Goal: Use online tool/utility: Utilize a website feature to perform a specific function

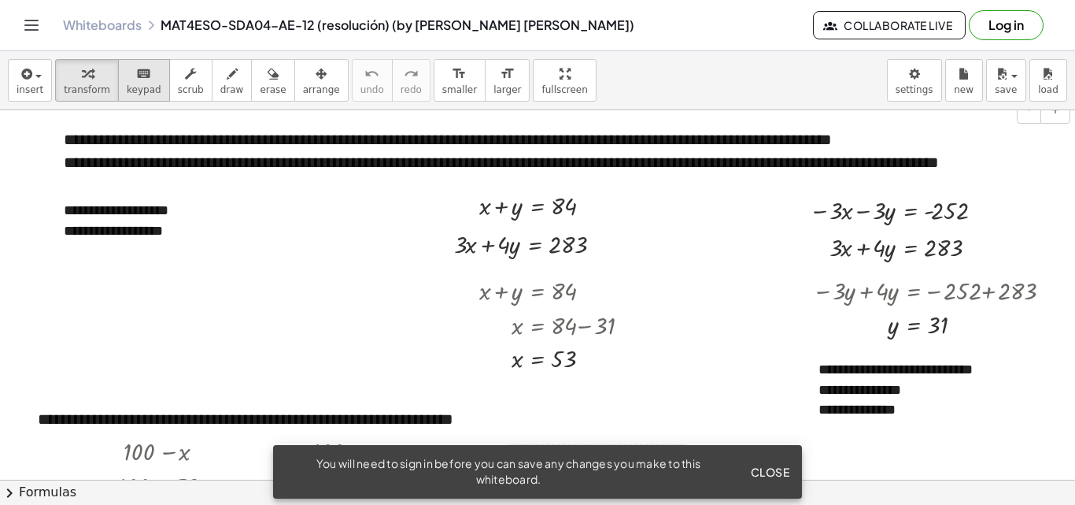
click at [130, 87] on span "keypad" at bounding box center [144, 89] width 35 height 11
click at [127, 87] on span "keypad" at bounding box center [144, 89] width 35 height 11
click at [87, 86] on span "transform" at bounding box center [87, 89] width 46 height 11
drag, startPoint x: 520, startPoint y: 94, endPoint x: 520, endPoint y: 162, distance: 68.5
click at [520, 162] on div "**********" at bounding box center [537, 277] width 1075 height 453
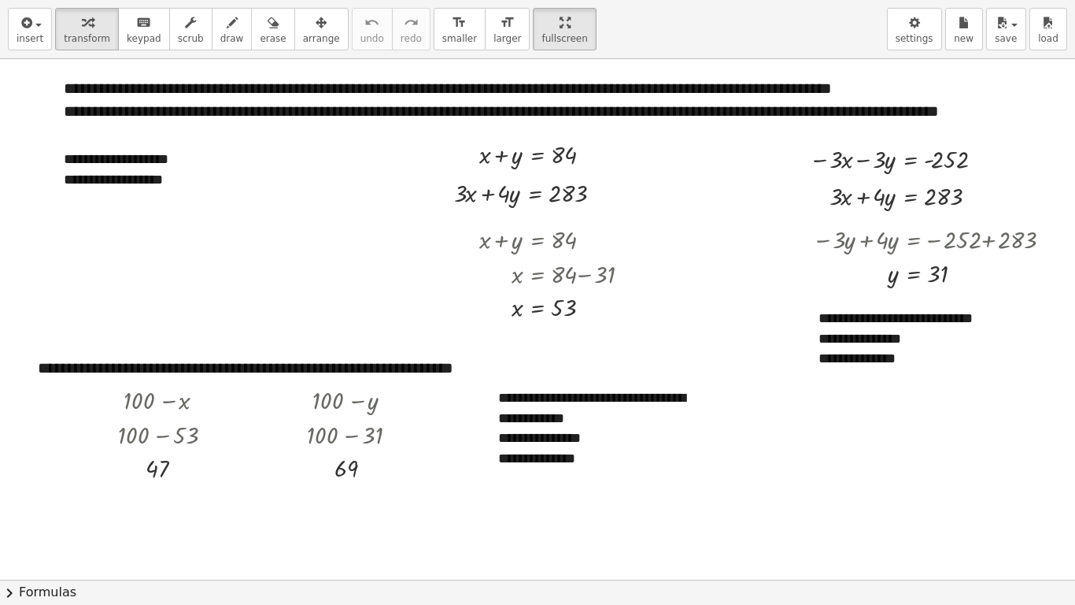
click at [526, 0] on html "**********" at bounding box center [537, 302] width 1075 height 605
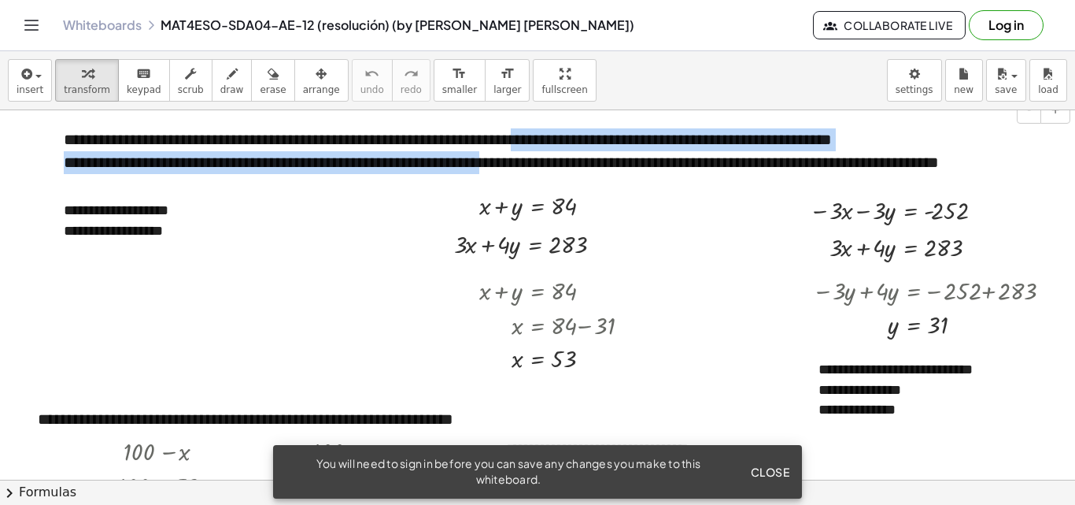
drag, startPoint x: 553, startPoint y: 128, endPoint x: 526, endPoint y: 159, distance: 41.3
click at [527, 158] on div "**********" at bounding box center [561, 162] width 1027 height 99
click at [568, 197] on div at bounding box center [541, 204] width 138 height 35
click at [615, 259] on div at bounding box center [532, 243] width 172 height 35
click at [208, 171] on button "+" at bounding box center [209, 182] width 30 height 27
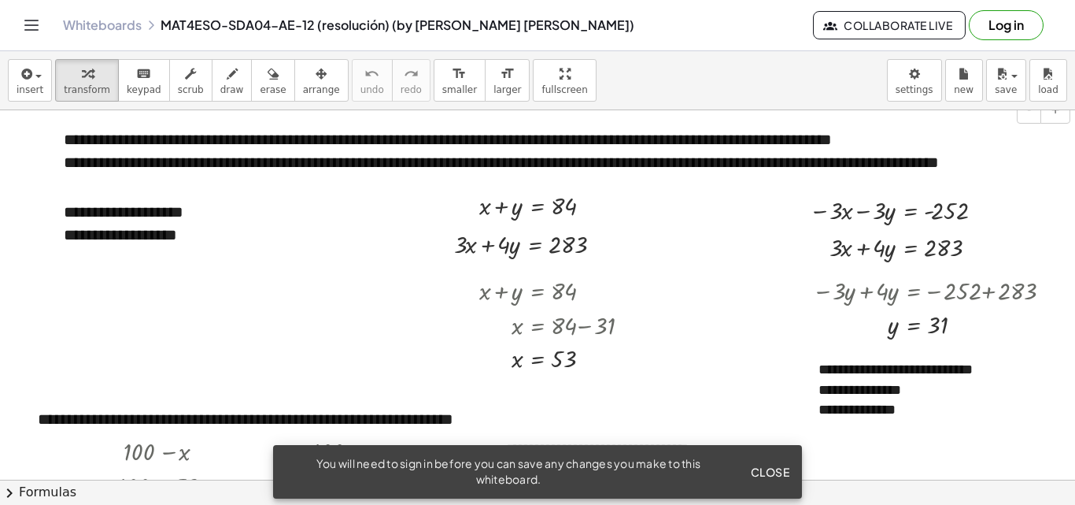
click at [105, 131] on div "**********" at bounding box center [561, 139] width 995 height 23
click at [92, 143] on div "**********" at bounding box center [561, 139] width 995 height 23
click at [73, 140] on div "**********" at bounding box center [561, 139] width 995 height 23
click at [20, 87] on span "insert" at bounding box center [30, 89] width 27 height 11
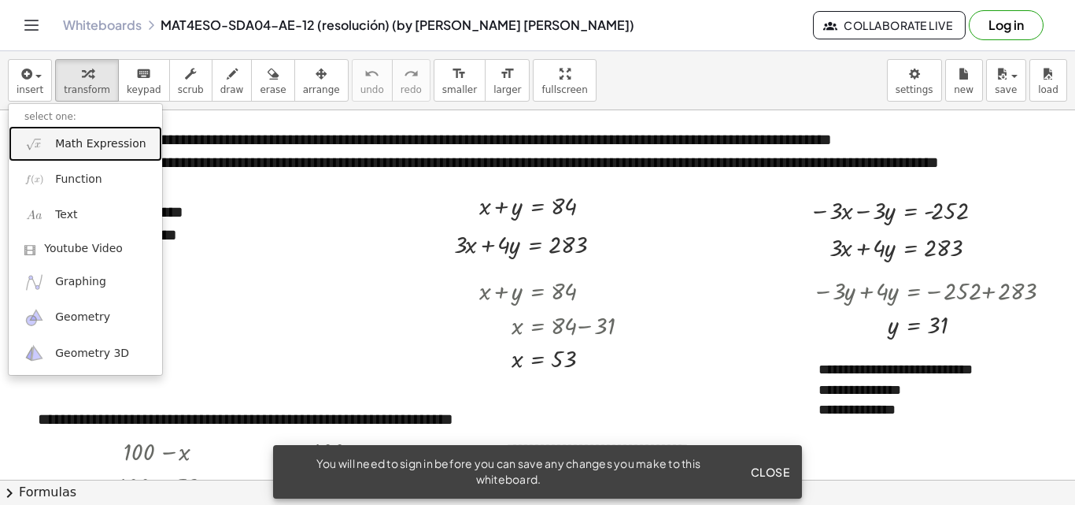
click at [76, 146] on span "Math Expression" at bounding box center [100, 144] width 91 height 16
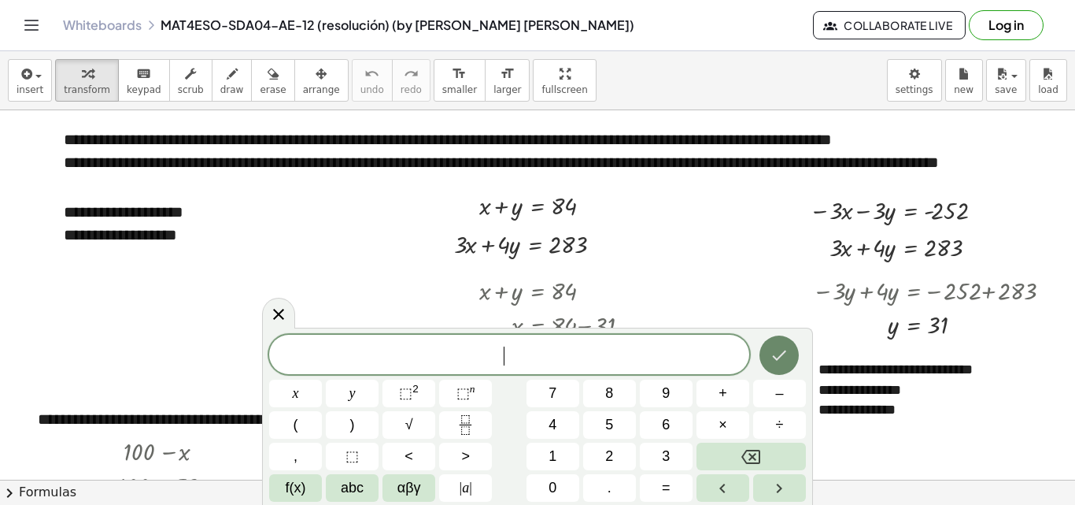
click at [775, 347] on icon "Done" at bounding box center [779, 355] width 19 height 19
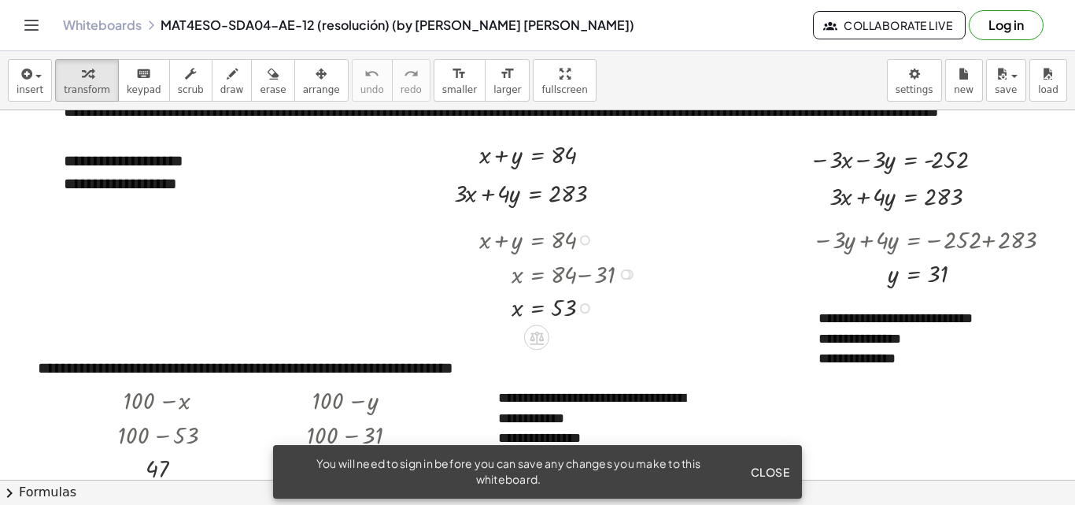
scroll to position [79, 0]
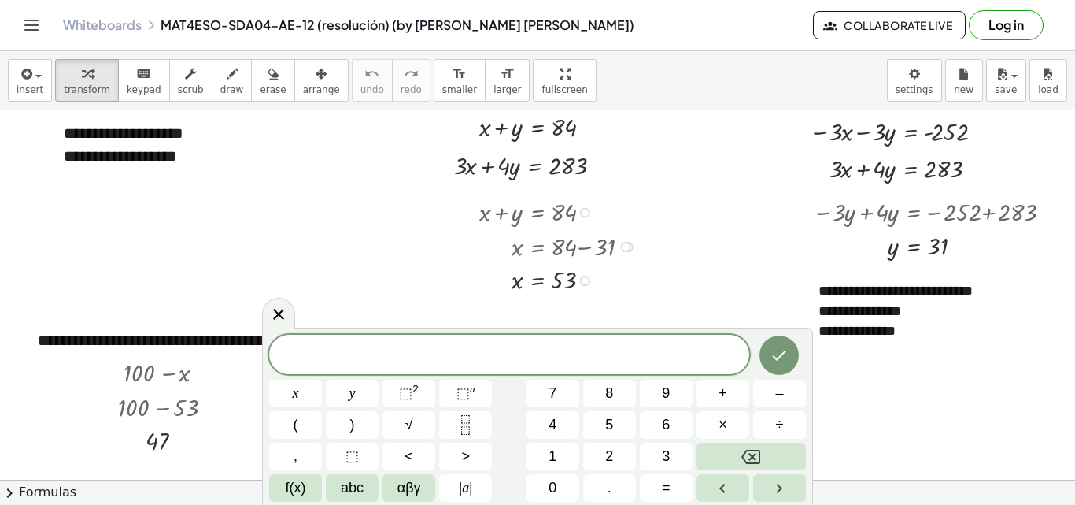
drag, startPoint x: 369, startPoint y: 285, endPoint x: 550, endPoint y: 203, distance: 198.0
click at [550, 203] on div at bounding box center [562, 211] width 181 height 35
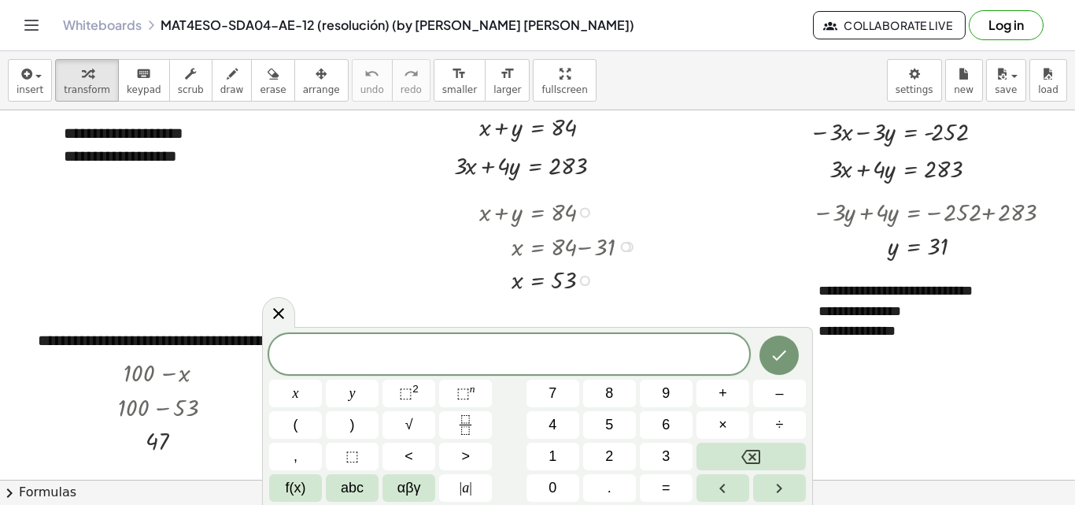
click at [550, 203] on div at bounding box center [562, 211] width 181 height 35
click at [563, 208] on div at bounding box center [562, 211] width 181 height 35
click at [537, 213] on div "+ x + y = 84" at bounding box center [537, 213] width 0 height 0
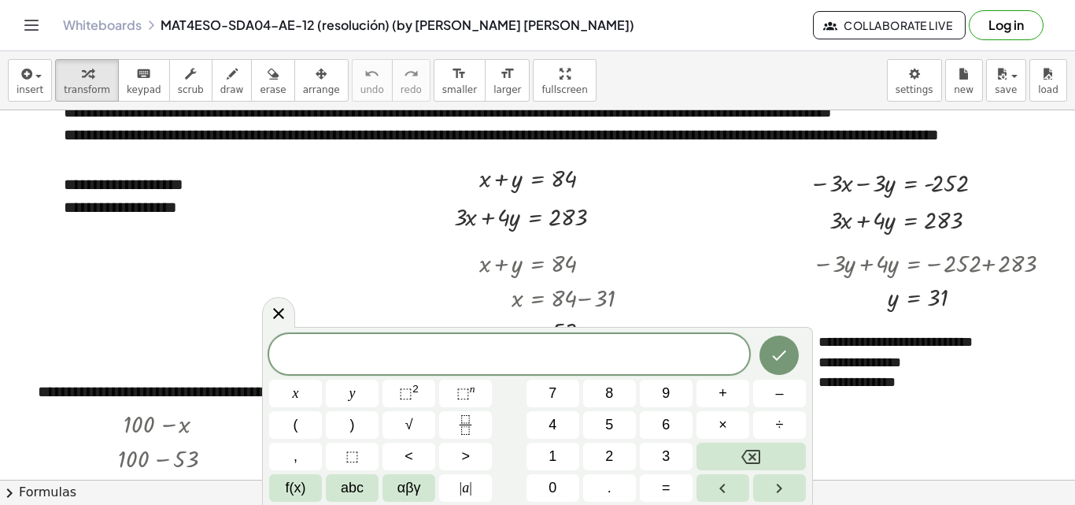
scroll to position [0, 0]
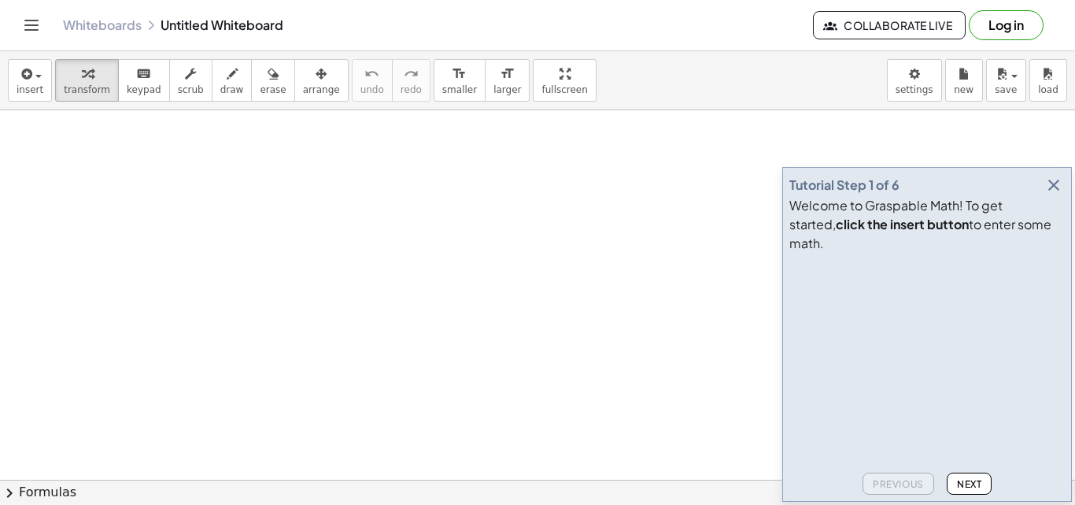
click at [971, 481] on span "Next" at bounding box center [969, 484] width 24 height 12
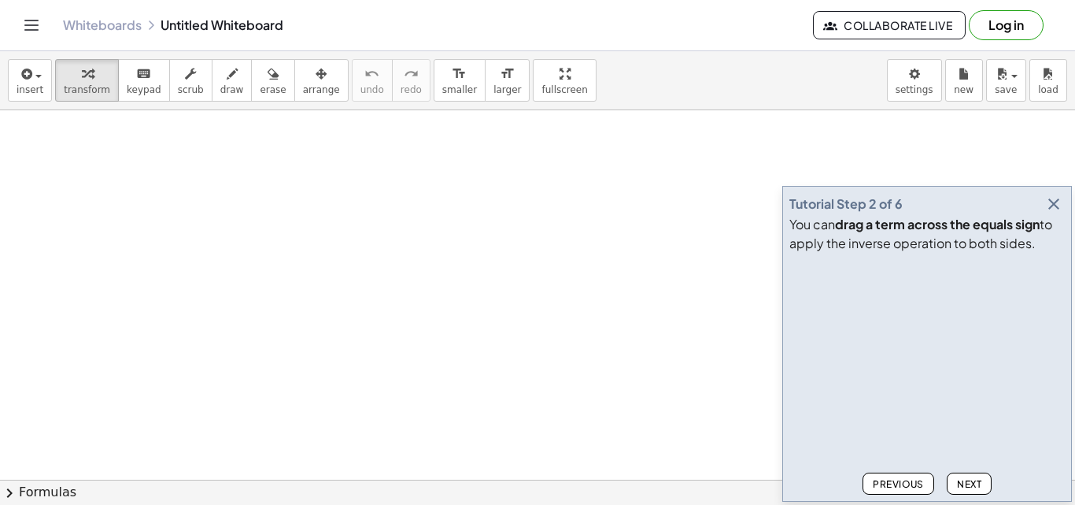
click at [971, 481] on span "Next" at bounding box center [969, 484] width 24 height 12
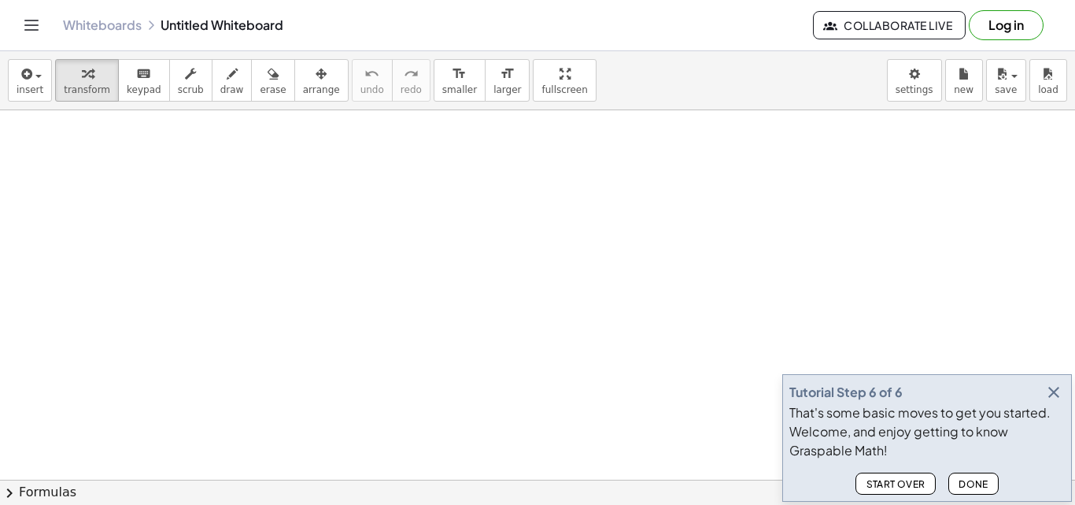
click at [971, 481] on span "Done" at bounding box center [974, 484] width 30 height 12
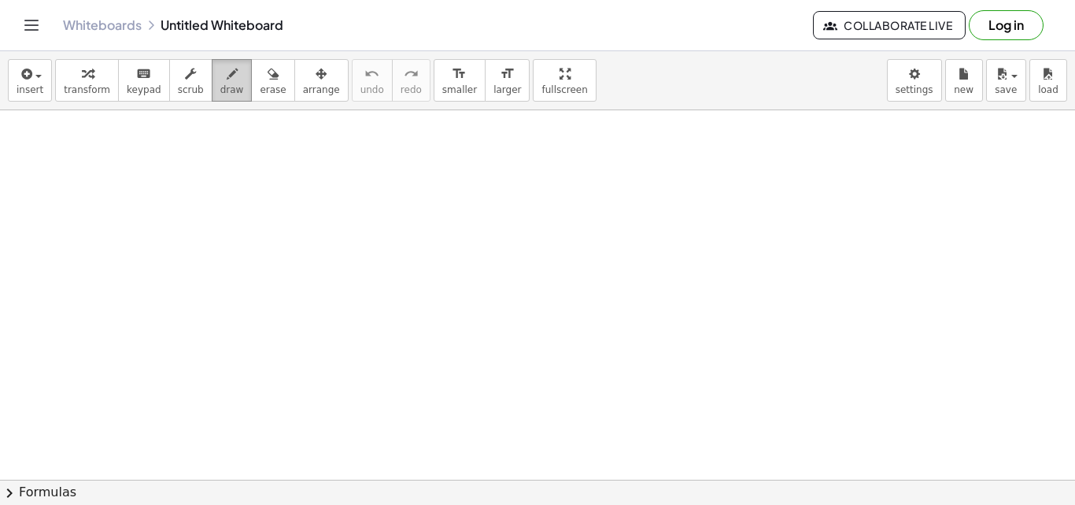
click at [220, 88] on span "draw" at bounding box center [232, 89] width 24 height 11
drag, startPoint x: 253, startPoint y: 226, endPoint x: 304, endPoint y: 253, distance: 57.8
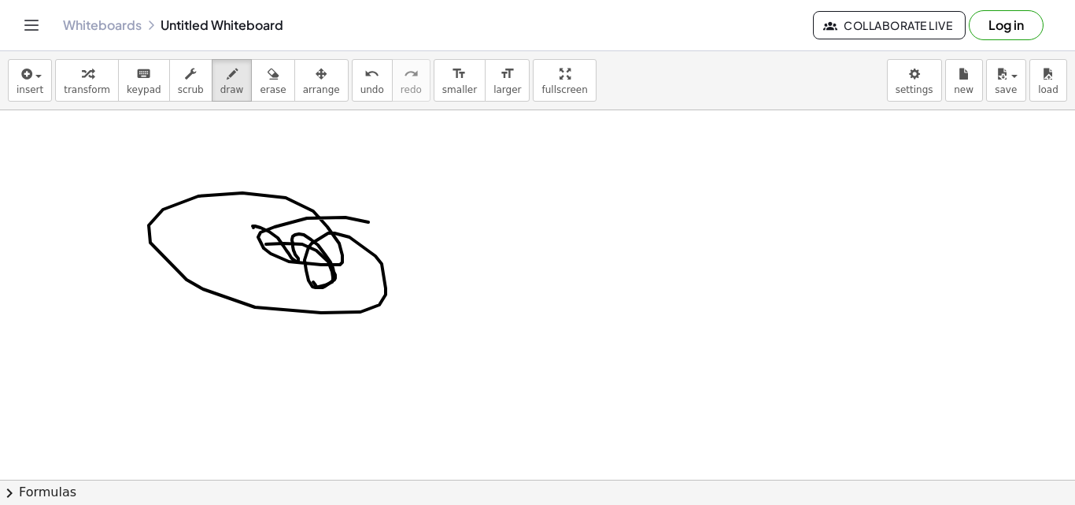
drag, startPoint x: 333, startPoint y: 277, endPoint x: 277, endPoint y: 177, distance: 114.6
click at [365, 82] on icon "undo" at bounding box center [372, 74] width 15 height 19
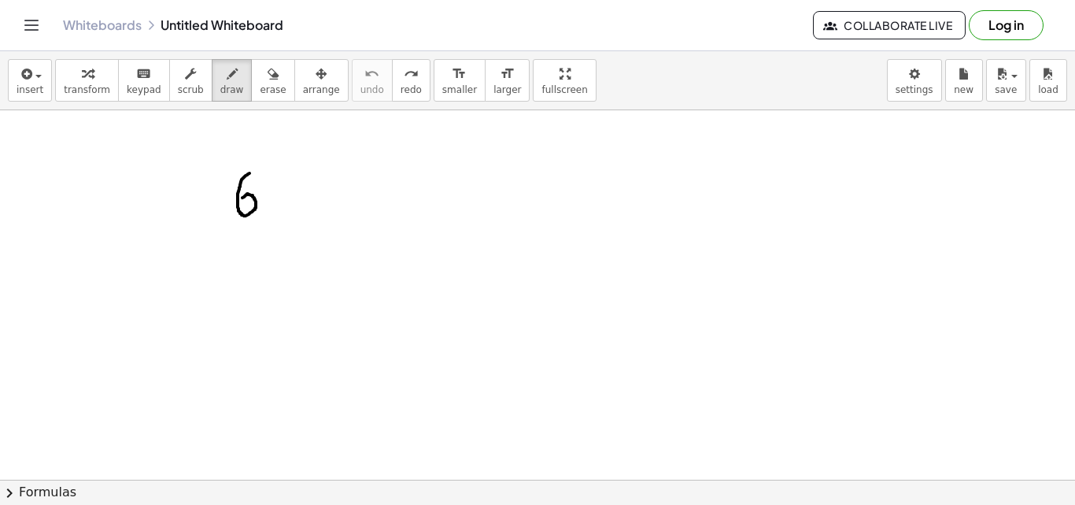
drag, startPoint x: 250, startPoint y: 173, endPoint x: 242, endPoint y: 198, distance: 25.4
drag, startPoint x: 288, startPoint y: 195, endPoint x: 268, endPoint y: 220, distance: 31.9
drag, startPoint x: 272, startPoint y: 194, endPoint x: 287, endPoint y: 213, distance: 24.1
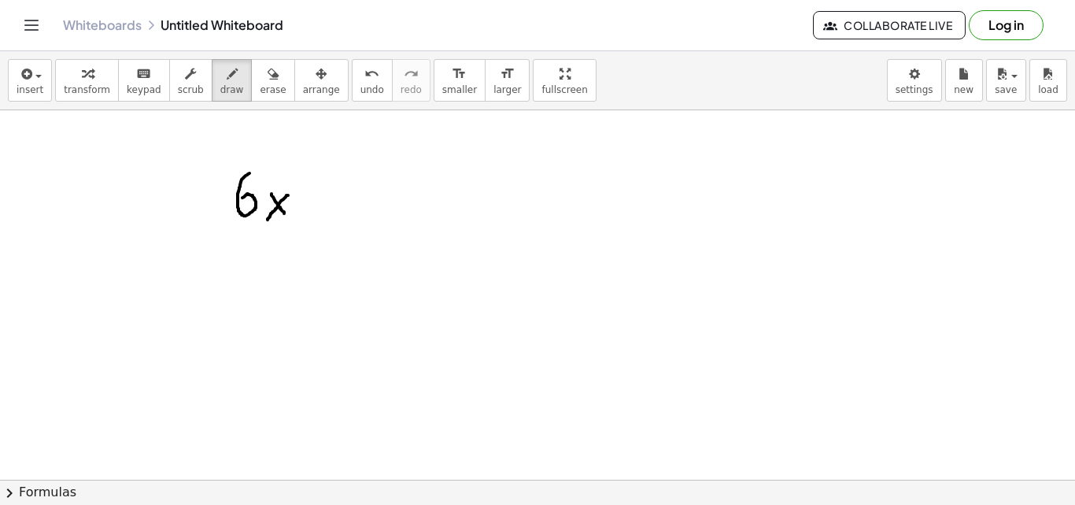
drag, startPoint x: 306, startPoint y: 192, endPoint x: 326, endPoint y: 198, distance: 20.4
drag, startPoint x: 306, startPoint y: 213, endPoint x: 323, endPoint y: 213, distance: 16.5
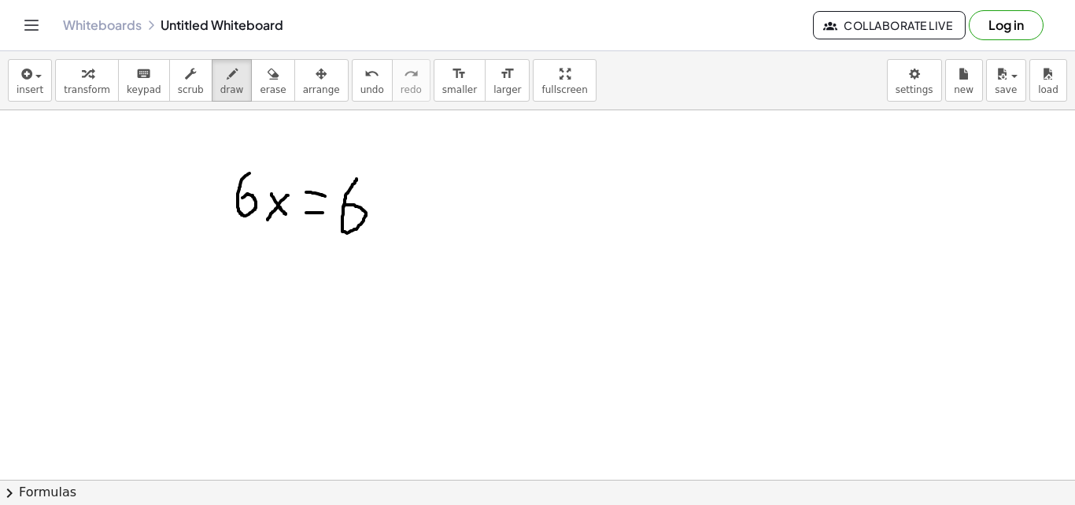
drag, startPoint x: 357, startPoint y: 179, endPoint x: 336, endPoint y: 209, distance: 36.9
drag, startPoint x: 302, startPoint y: 255, endPoint x: 323, endPoint y: 255, distance: 21.3
drag, startPoint x: 300, startPoint y: 272, endPoint x: 327, endPoint y: 269, distance: 27.0
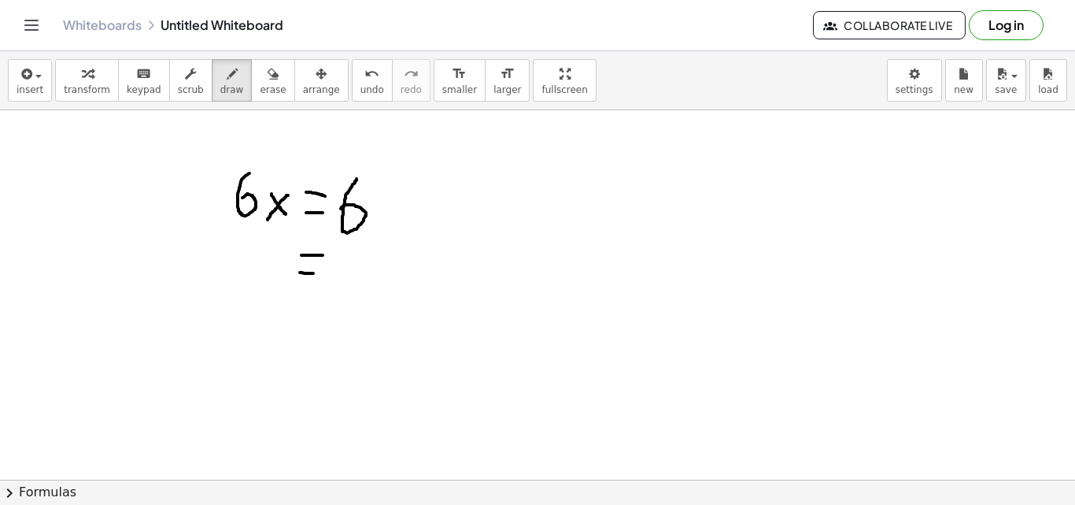
drag, startPoint x: 278, startPoint y: 250, endPoint x: 242, endPoint y: 273, distance: 42.1
drag, startPoint x: 269, startPoint y: 264, endPoint x: 288, endPoint y: 278, distance: 23.6
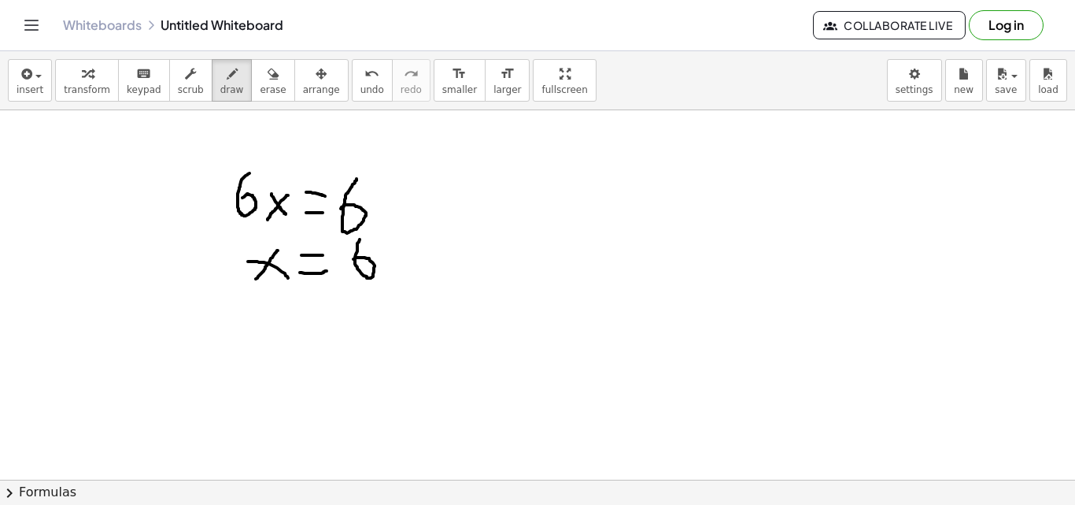
drag, startPoint x: 357, startPoint y: 243, endPoint x: 353, endPoint y: 259, distance: 16.2
drag, startPoint x: 351, startPoint y: 289, endPoint x: 421, endPoint y: 275, distance: 71.5
drag, startPoint x: 378, startPoint y: 298, endPoint x: 359, endPoint y: 308, distance: 21.1
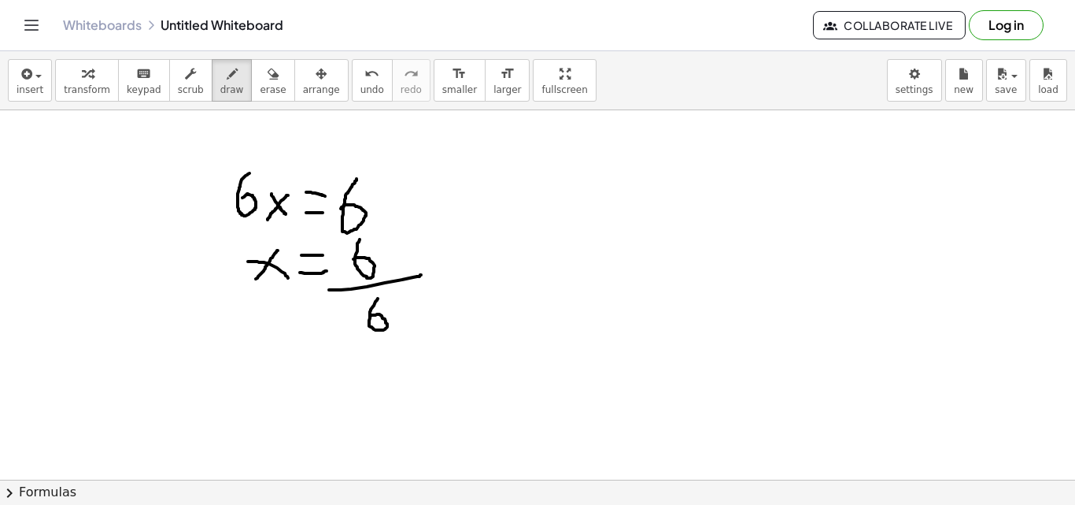
drag, startPoint x: 490, startPoint y: 242, endPoint x: 461, endPoint y: 276, distance: 45.3
drag, startPoint x: 465, startPoint y: 249, endPoint x: 487, endPoint y: 272, distance: 32.9
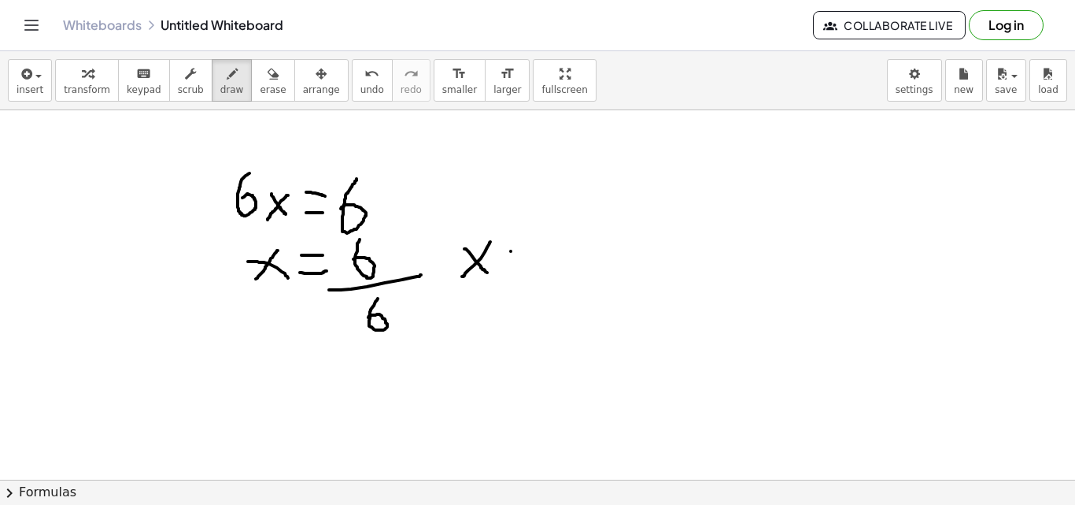
drag, startPoint x: 511, startPoint y: 251, endPoint x: 525, endPoint y: 251, distance: 14.2
drag, startPoint x: 516, startPoint y: 271, endPoint x: 534, endPoint y: 268, distance: 18.4
drag, startPoint x: 570, startPoint y: 236, endPoint x: 571, endPoint y: 276, distance: 40.2
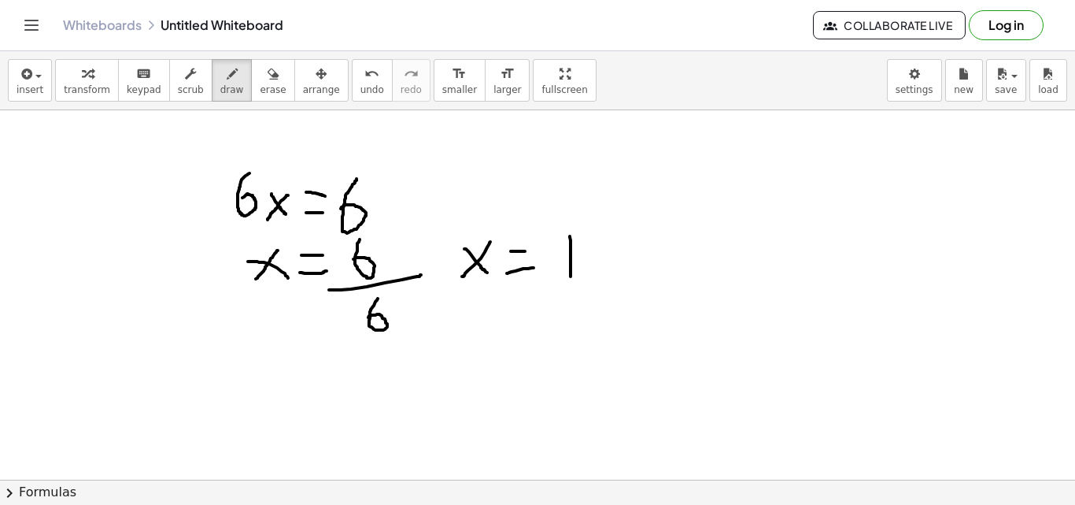
drag, startPoint x: 573, startPoint y: 232, endPoint x: 590, endPoint y: 263, distance: 34.9
drag, startPoint x: 604, startPoint y: 264, endPoint x: 572, endPoint y: 291, distance: 41.9
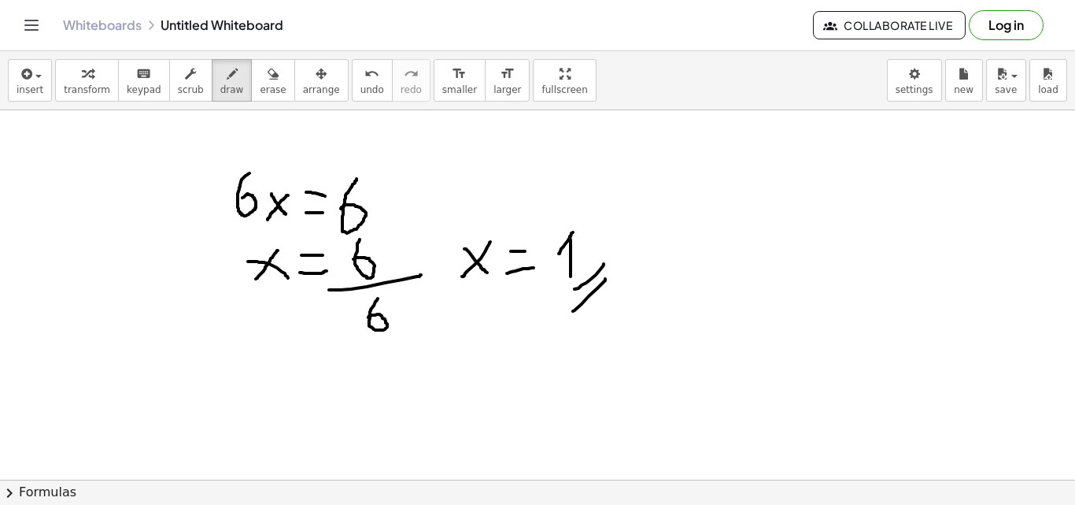
drag, startPoint x: 605, startPoint y: 279, endPoint x: 573, endPoint y: 311, distance: 45.6
drag, startPoint x: 678, startPoint y: 250, endPoint x: 711, endPoint y: 244, distance: 33.5
drag, startPoint x: 700, startPoint y: 246, endPoint x: 691, endPoint y: 281, distance: 36.5
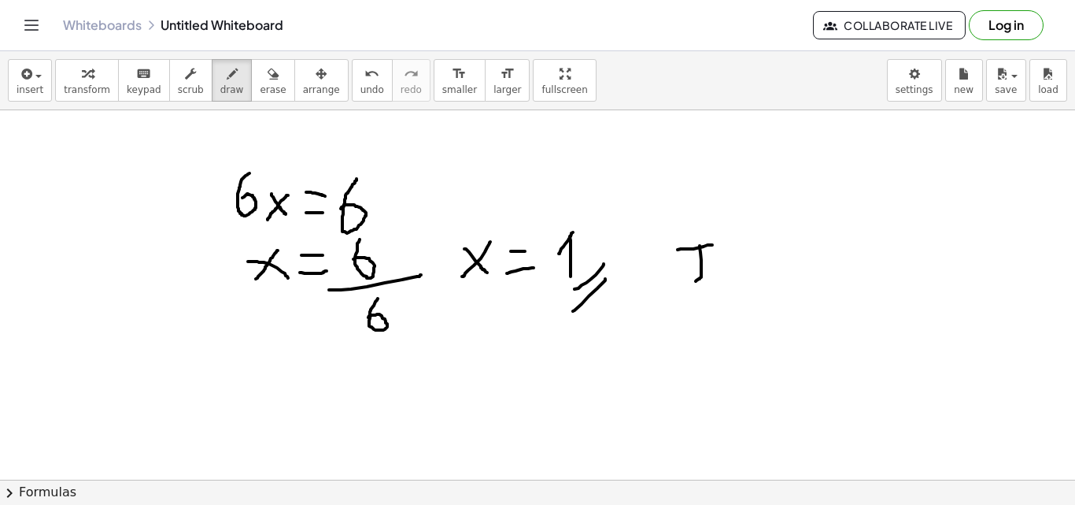
drag, startPoint x: 727, startPoint y: 254, endPoint x: 740, endPoint y: 259, distance: 13.5
drag, startPoint x: 725, startPoint y: 275, endPoint x: 753, endPoint y: 266, distance: 28.9
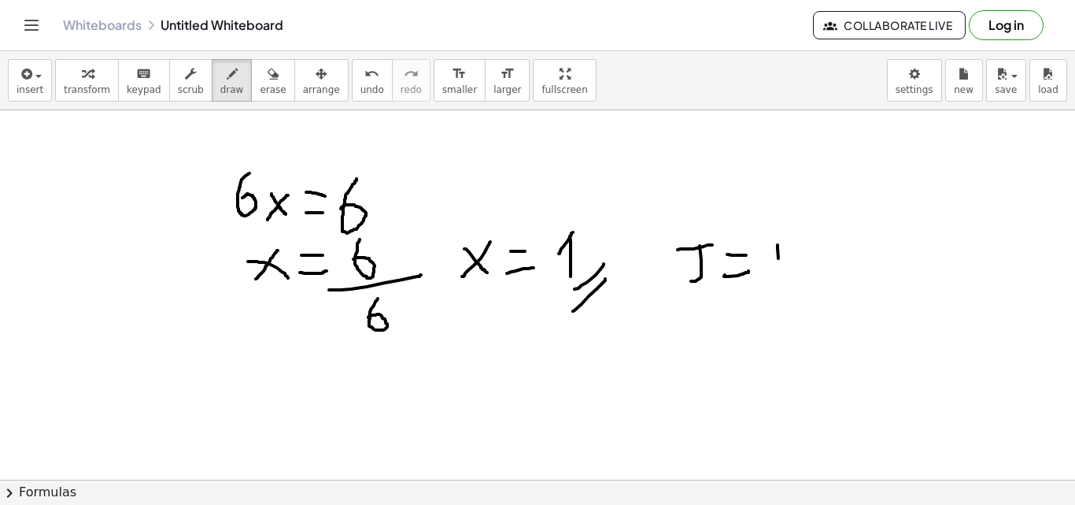
drag, startPoint x: 779, startPoint y: 258, endPoint x: 775, endPoint y: 275, distance: 17.0
drag, startPoint x: 768, startPoint y: 248, endPoint x: 761, endPoint y: 257, distance: 10.7
click at [361, 92] on span "undo" at bounding box center [373, 89] width 24 height 11
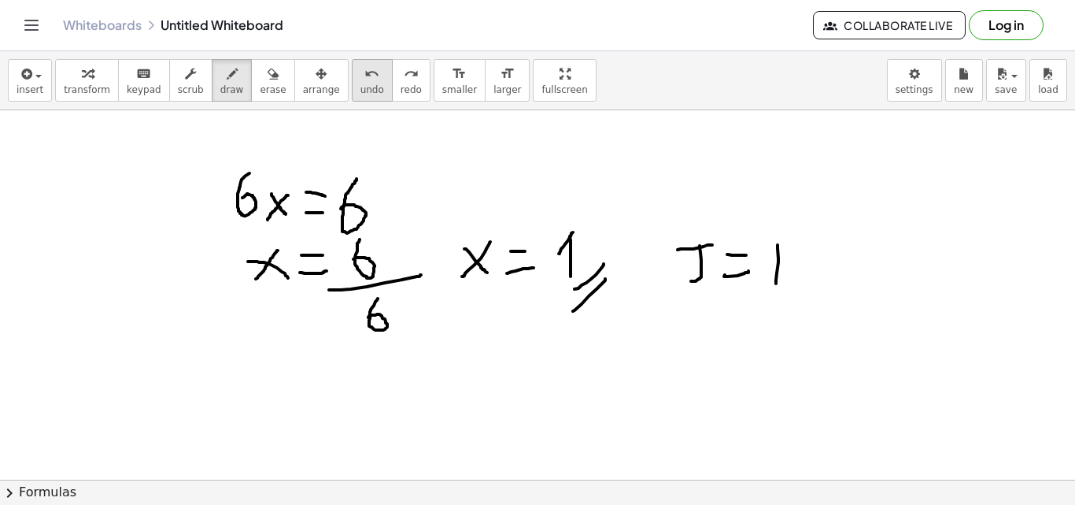
click at [361, 92] on span "undo" at bounding box center [373, 89] width 24 height 11
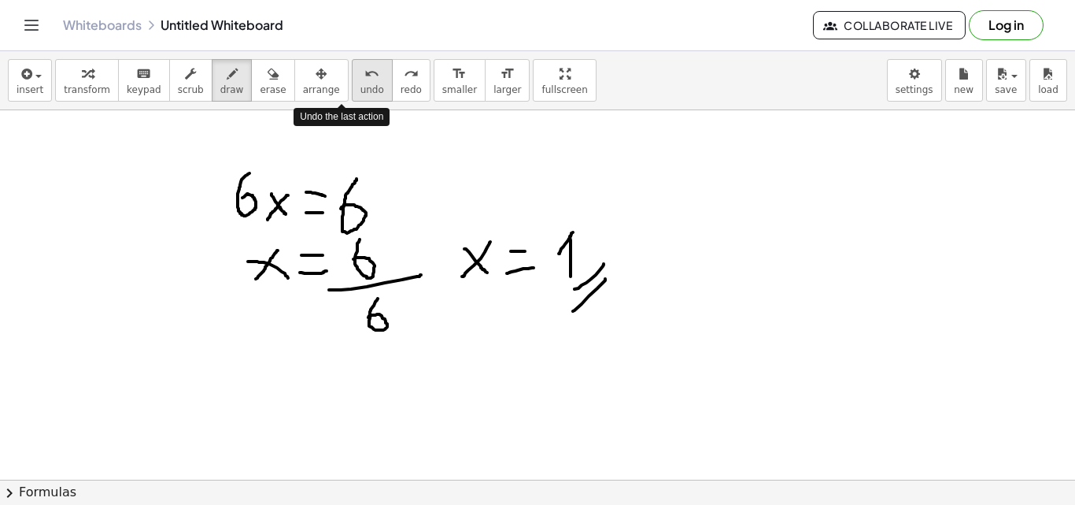
click at [361, 92] on span "undo" at bounding box center [373, 89] width 24 height 11
click at [361, 91] on span "undo" at bounding box center [373, 89] width 24 height 11
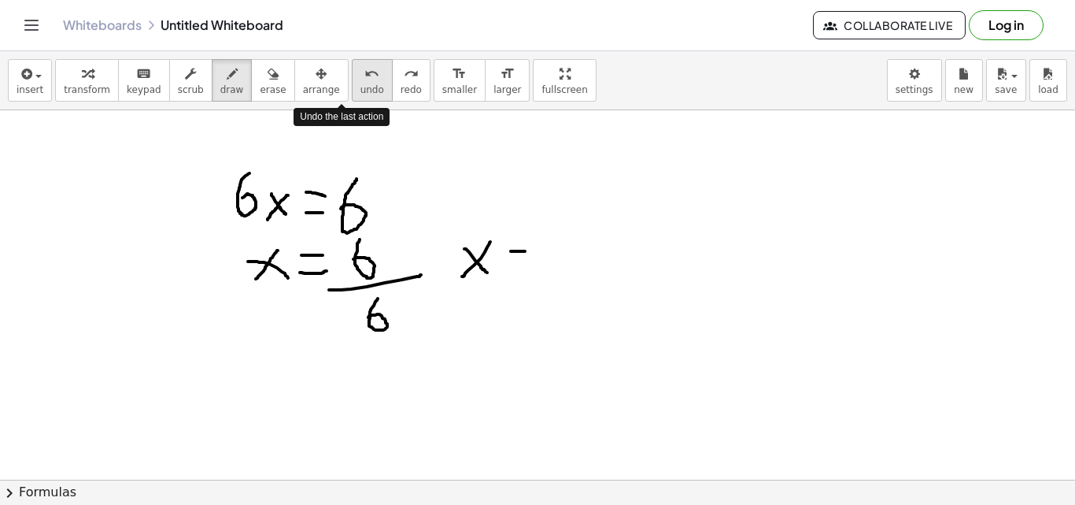
click at [361, 91] on span "undo" at bounding box center [373, 89] width 24 height 11
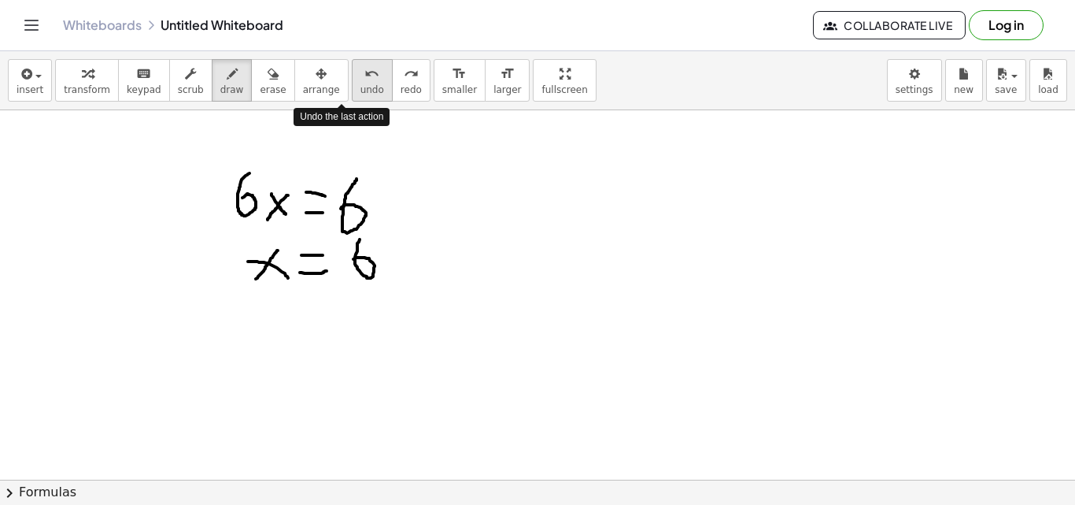
click at [361, 91] on span "undo" at bounding box center [373, 89] width 24 height 11
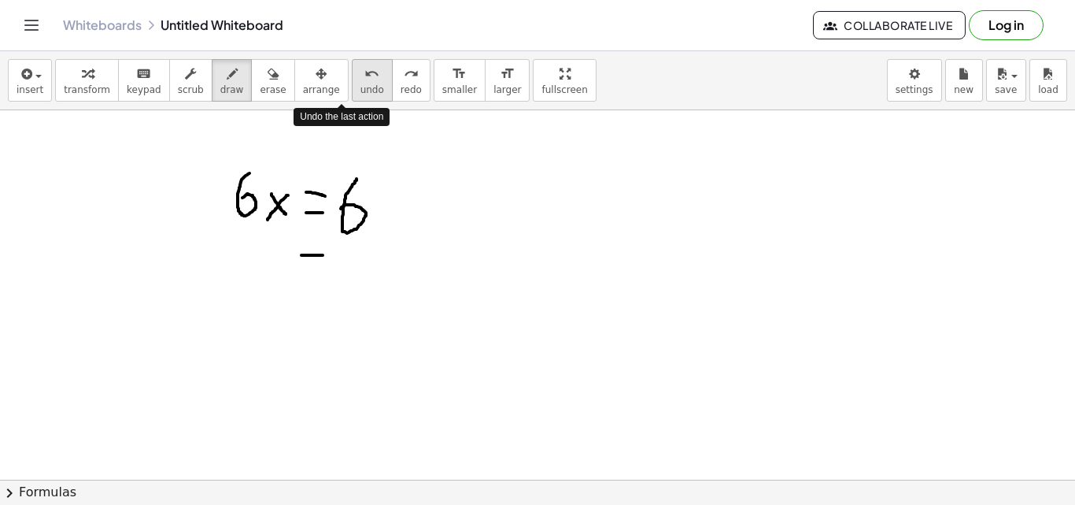
click at [361, 91] on span "undo" at bounding box center [373, 89] width 24 height 11
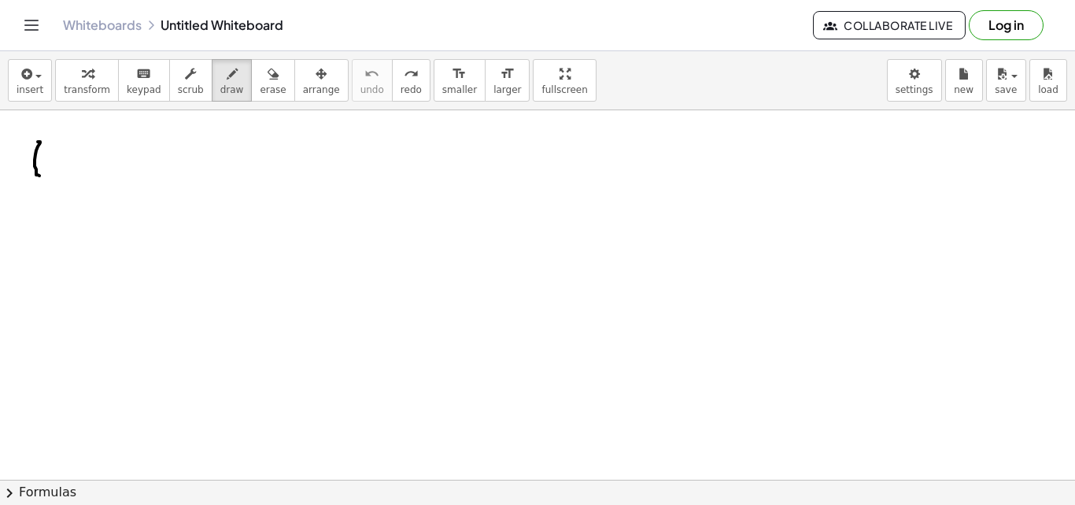
drag, startPoint x: 38, startPoint y: 142, endPoint x: 50, endPoint y: 165, distance: 26.4
drag, startPoint x: 27, startPoint y: 157, endPoint x: 59, endPoint y: 158, distance: 32.3
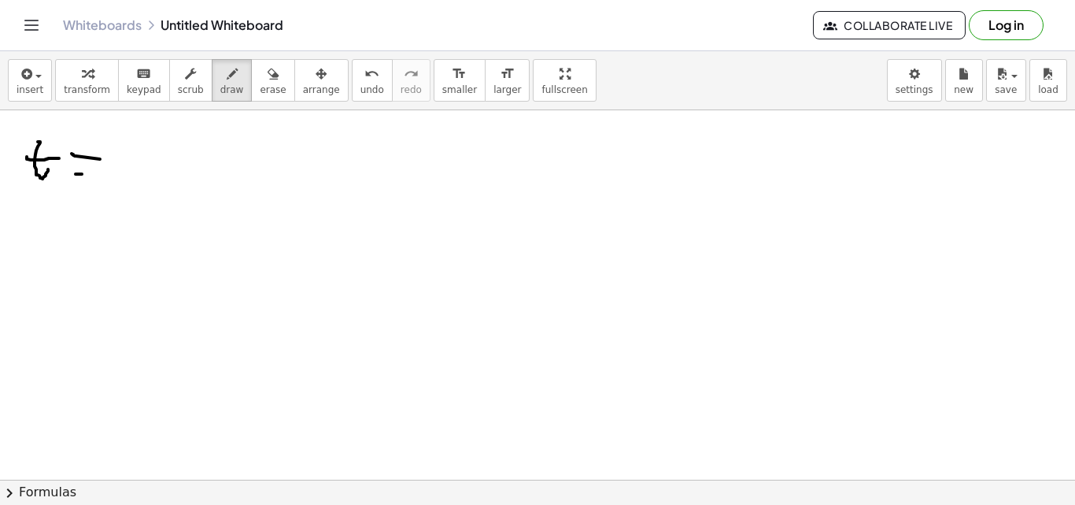
drag, startPoint x: 79, startPoint y: 170, endPoint x: 103, endPoint y: 172, distance: 24.5
drag, startPoint x: 138, startPoint y: 152, endPoint x: 136, endPoint y: 176, distance: 24.5
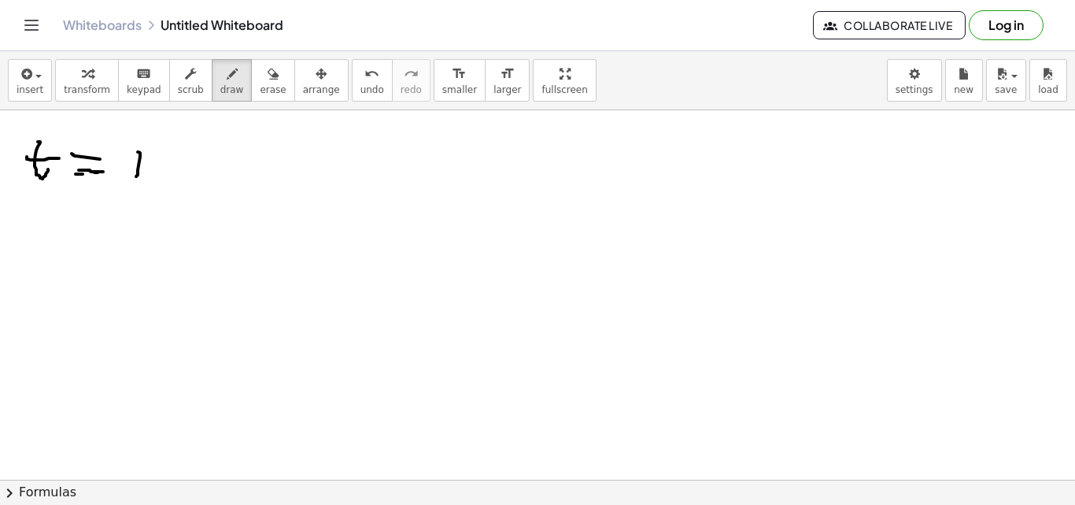
drag, startPoint x: 135, startPoint y: 157, endPoint x: 139, endPoint y: 188, distance: 31.0
drag, startPoint x: 32, startPoint y: 211, endPoint x: 40, endPoint y: 225, distance: 16.2
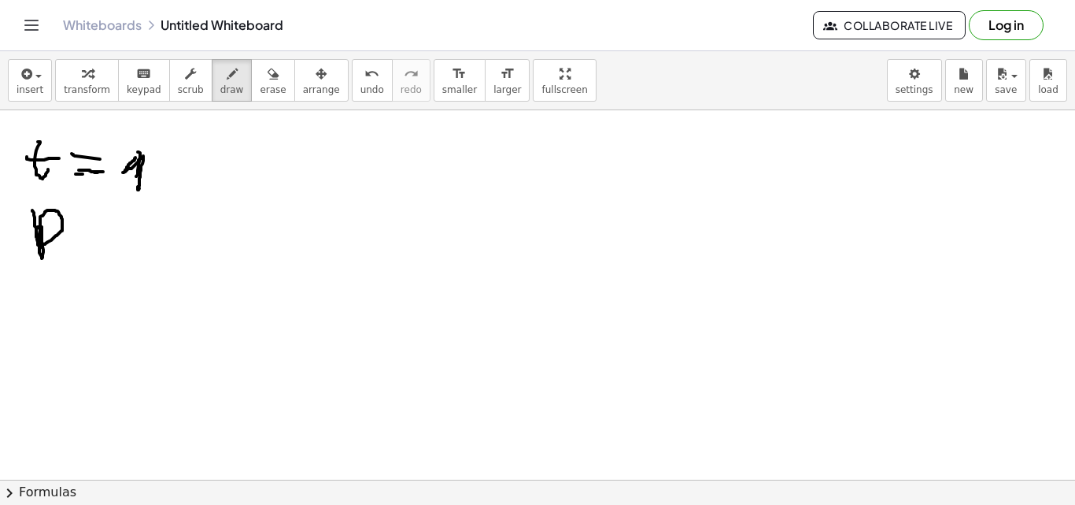
drag, startPoint x: 39, startPoint y: 227, endPoint x: 45, endPoint y: 244, distance: 18.4
drag, startPoint x: 86, startPoint y: 220, endPoint x: 101, endPoint y: 231, distance: 19.1
drag, startPoint x: 85, startPoint y: 246, endPoint x: 117, endPoint y: 239, distance: 32.9
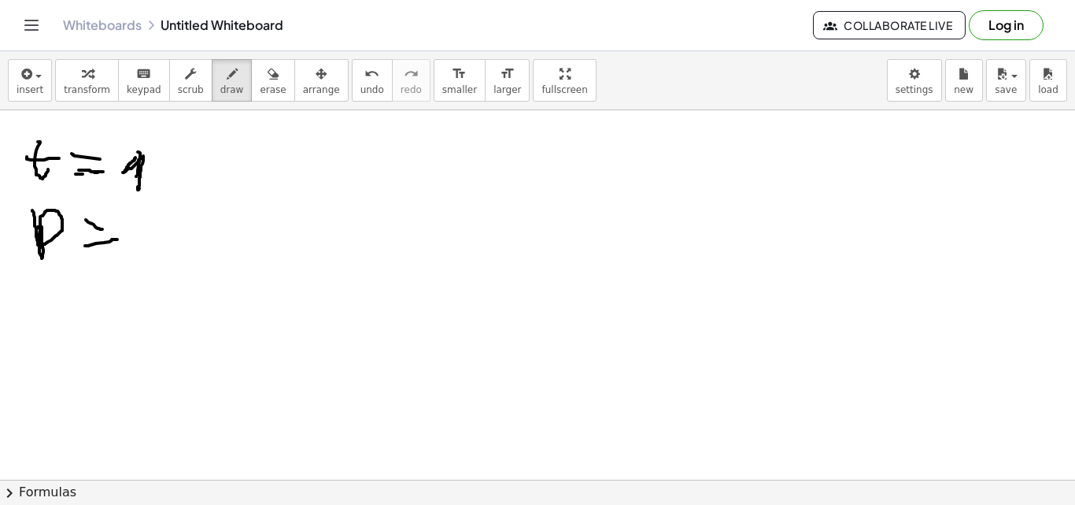
drag, startPoint x: 335, startPoint y: 215, endPoint x: 314, endPoint y: 237, distance: 30.6
drag, startPoint x: 372, startPoint y: 222, endPoint x: 399, endPoint y: 224, distance: 26.9
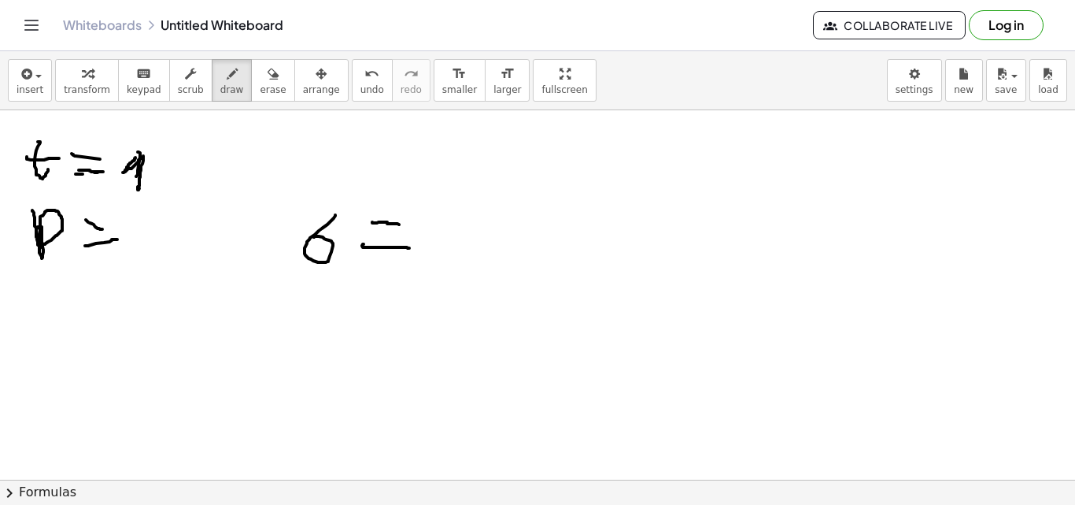
drag, startPoint x: 364, startPoint y: 244, endPoint x: 416, endPoint y: 245, distance: 52.8
drag, startPoint x: 450, startPoint y: 212, endPoint x: 431, endPoint y: 243, distance: 36.7
drag, startPoint x: 435, startPoint y: 213, endPoint x: 446, endPoint y: 237, distance: 26.1
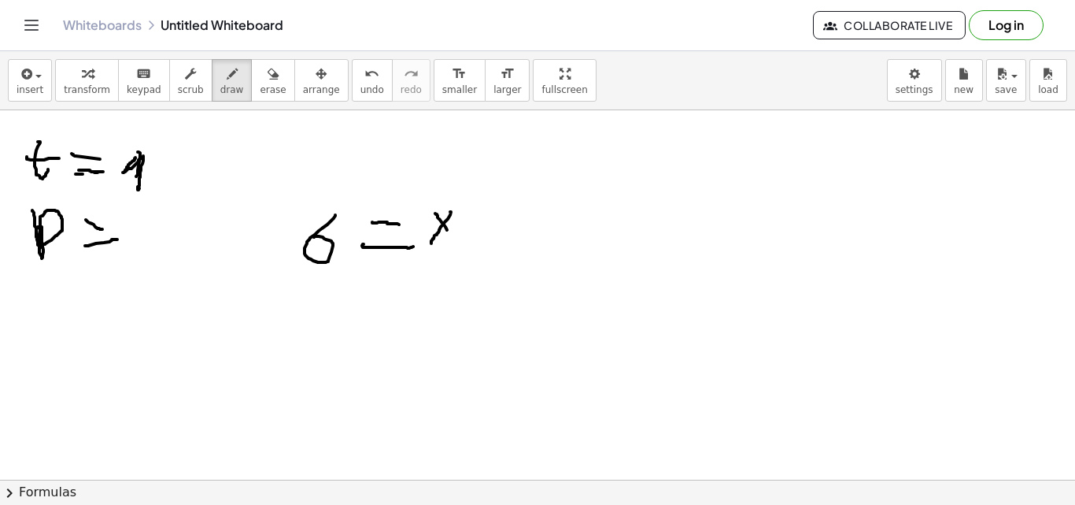
drag, startPoint x: 411, startPoint y: 204, endPoint x: 419, endPoint y: 256, distance: 52.6
drag, startPoint x: 380, startPoint y: 287, endPoint x: 410, endPoint y: 294, distance: 30.6
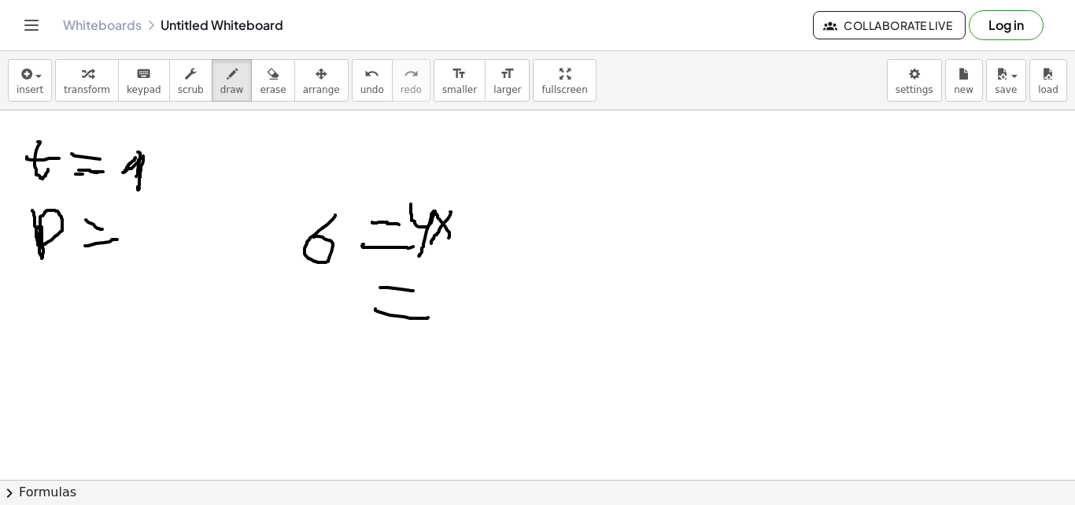
drag, startPoint x: 376, startPoint y: 309, endPoint x: 429, endPoint y: 317, distance: 54.2
drag, startPoint x: 314, startPoint y: 281, endPoint x: 296, endPoint y: 312, distance: 35.6
drag, startPoint x: 283, startPoint y: 348, endPoint x: 338, endPoint y: 352, distance: 55.3
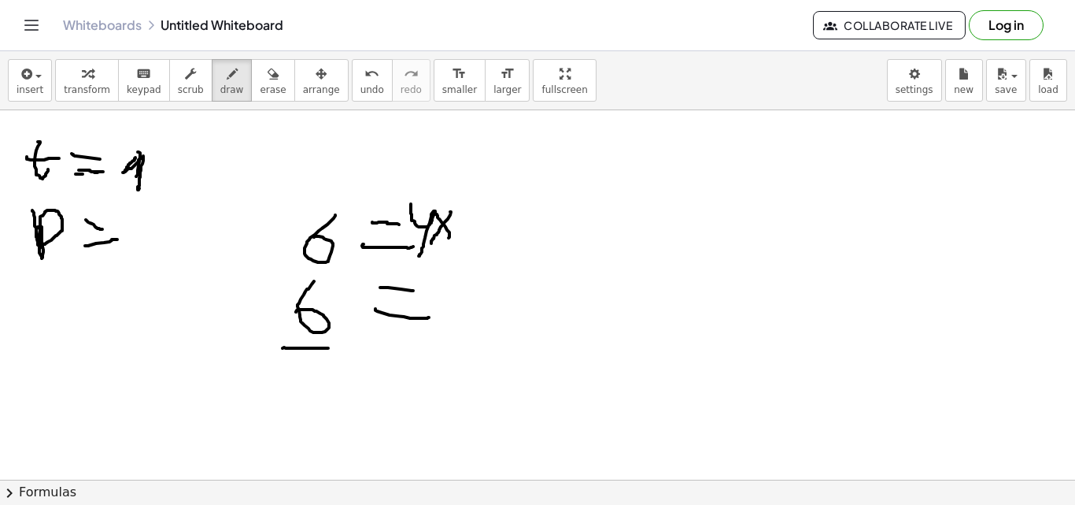
drag, startPoint x: 299, startPoint y: 363, endPoint x: 313, endPoint y: 392, distance: 32.4
drag, startPoint x: 475, startPoint y: 314, endPoint x: 450, endPoint y: 313, distance: 24.4
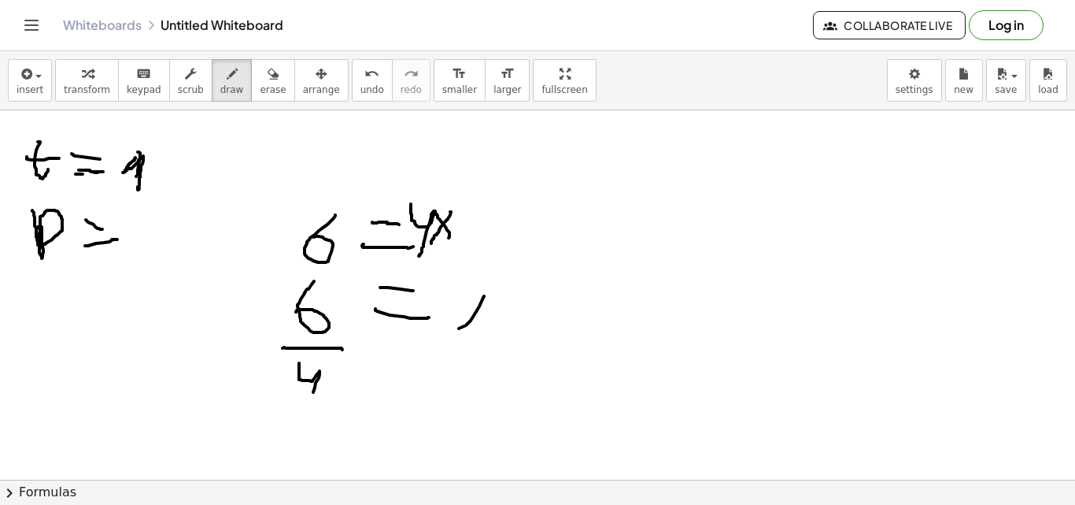
drag, startPoint x: 488, startPoint y: 339, endPoint x: 494, endPoint y: 347, distance: 9.6
click at [357, 93] on button "undo undo" at bounding box center [372, 80] width 41 height 43
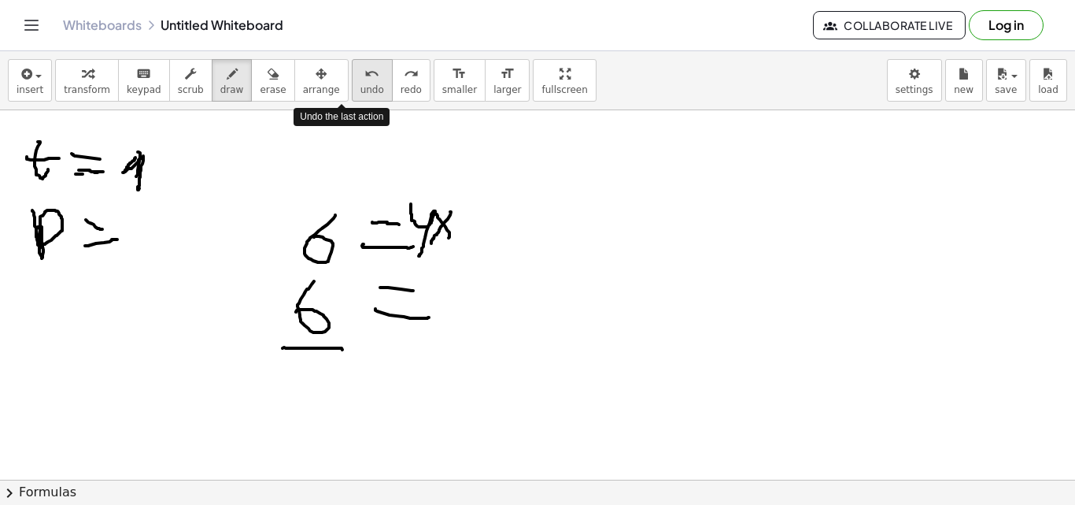
click at [357, 93] on button "undo undo" at bounding box center [372, 80] width 41 height 43
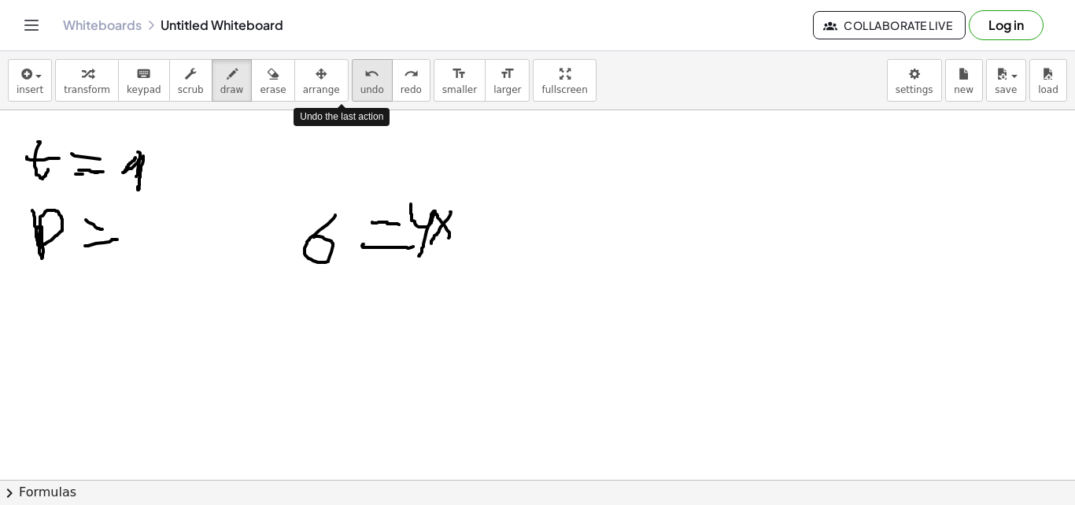
click at [357, 93] on button "undo undo" at bounding box center [372, 80] width 41 height 43
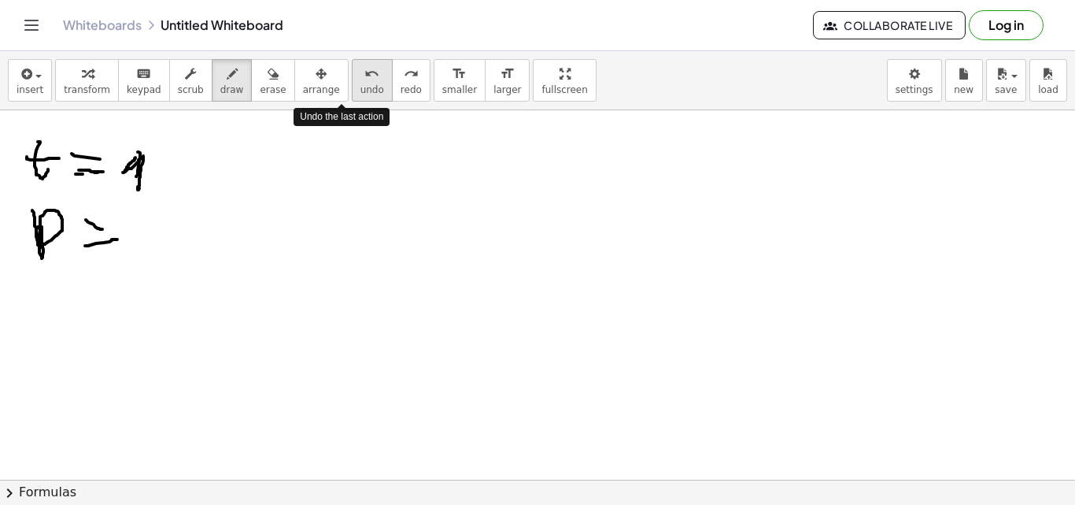
click at [357, 93] on button "undo undo" at bounding box center [372, 80] width 41 height 43
drag, startPoint x: 85, startPoint y: 245, endPoint x: 106, endPoint y: 246, distance: 21.3
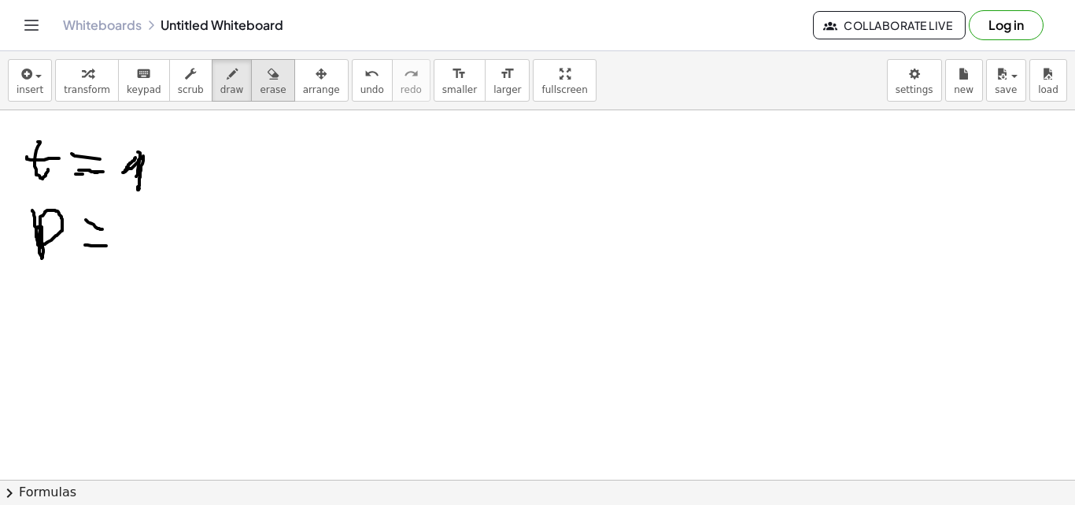
click at [260, 93] on span "erase" at bounding box center [273, 89] width 26 height 11
drag, startPoint x: 135, startPoint y: 163, endPoint x: 159, endPoint y: 165, distance: 23.7
click at [220, 86] on span "draw" at bounding box center [232, 89] width 24 height 11
drag, startPoint x: 360, startPoint y: 171, endPoint x: 352, endPoint y: 202, distance: 32.5
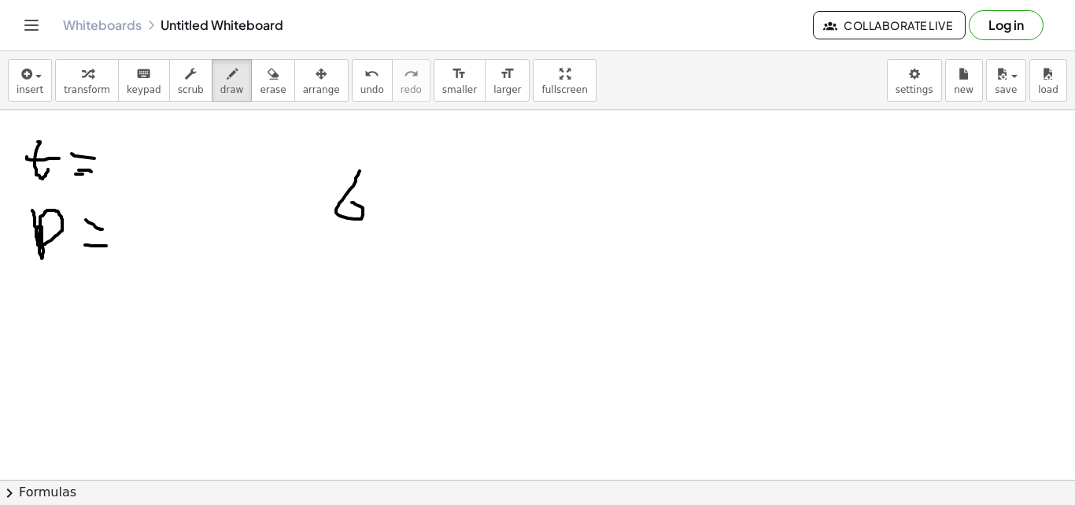
drag, startPoint x: 400, startPoint y: 176, endPoint x: 395, endPoint y: 211, distance: 35.7
drag, startPoint x: 387, startPoint y: 192, endPoint x: 408, endPoint y: 192, distance: 21.3
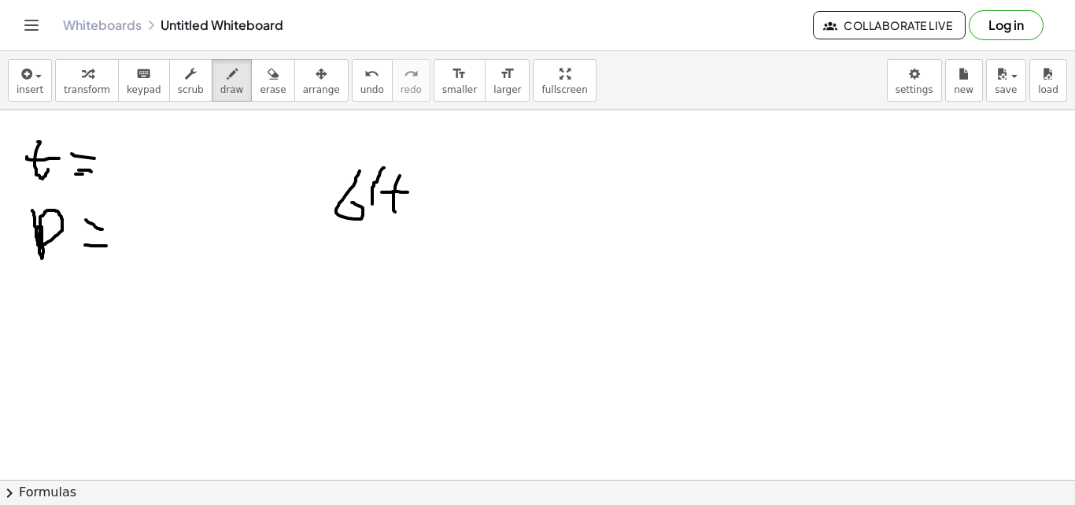
drag, startPoint x: 384, startPoint y: 168, endPoint x: 381, endPoint y: 224, distance: 56.8
drag, startPoint x: 415, startPoint y: 172, endPoint x: 405, endPoint y: 217, distance: 45.9
drag, startPoint x: 472, startPoint y: 180, endPoint x: 465, endPoint y: 216, distance: 36.1
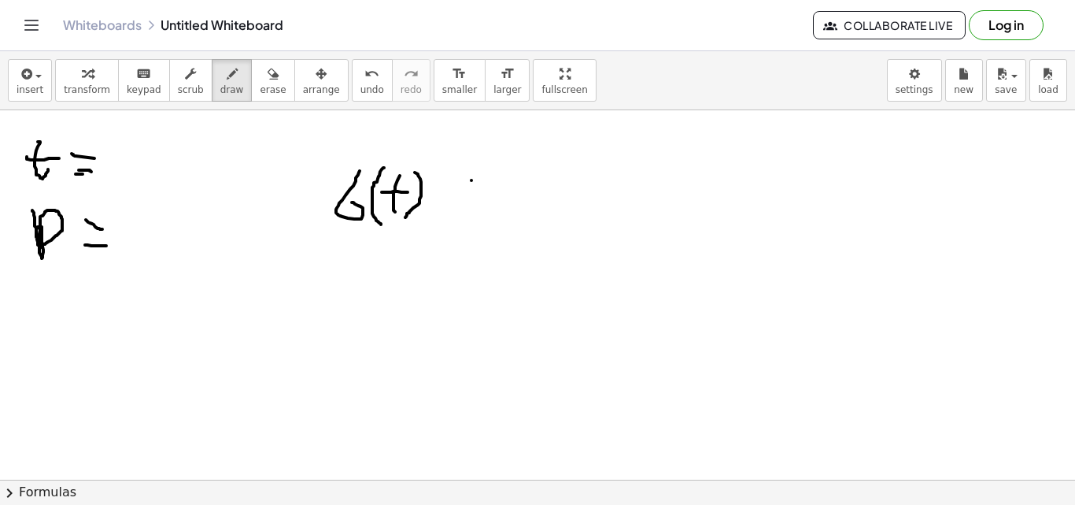
drag, startPoint x: 453, startPoint y: 195, endPoint x: 516, endPoint y: 187, distance: 64.4
click at [361, 88] on span "undo" at bounding box center [373, 89] width 24 height 11
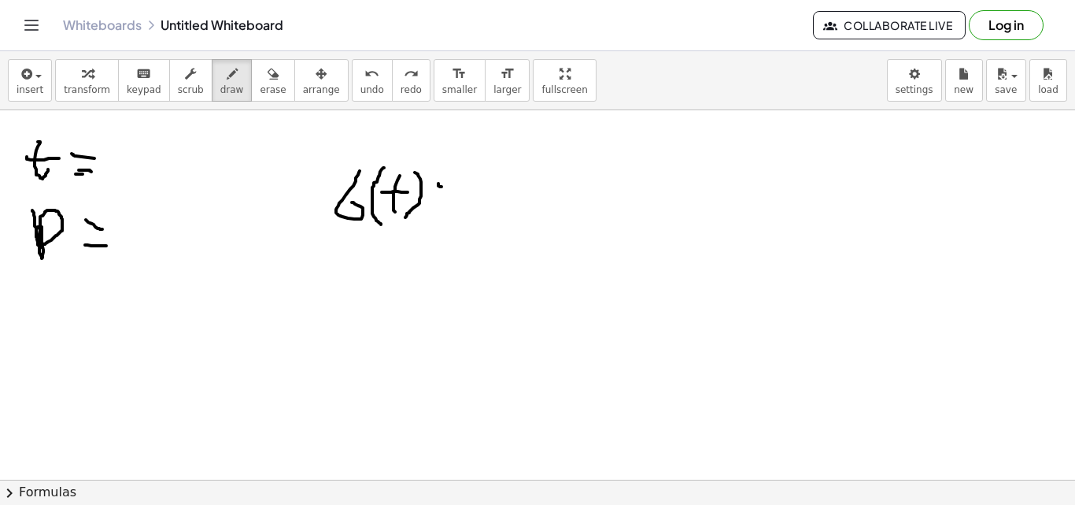
drag, startPoint x: 439, startPoint y: 185, endPoint x: 448, endPoint y: 192, distance: 11.8
drag, startPoint x: 430, startPoint y: 207, endPoint x: 464, endPoint y: 213, distance: 34.4
drag, startPoint x: 497, startPoint y: 184, endPoint x: 492, endPoint y: 219, distance: 35.0
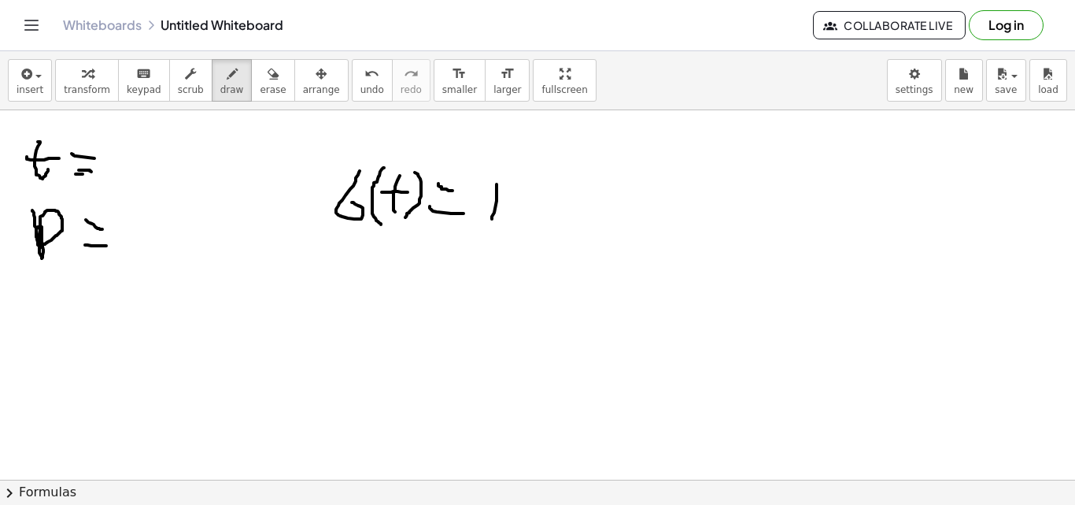
drag, startPoint x: 496, startPoint y: 182, endPoint x: 482, endPoint y: 196, distance: 20.0
drag, startPoint x: 500, startPoint y: 187, endPoint x: 532, endPoint y: 213, distance: 40.9
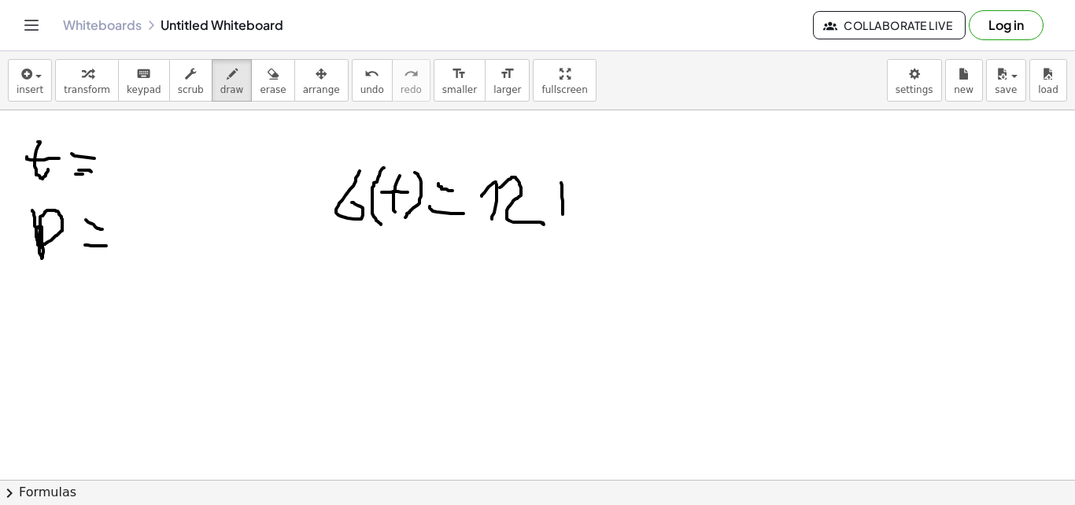
drag, startPoint x: 559, startPoint y: 180, endPoint x: 572, endPoint y: 223, distance: 44.3
drag, startPoint x: 595, startPoint y: 189, endPoint x: 591, endPoint y: 230, distance: 41.1
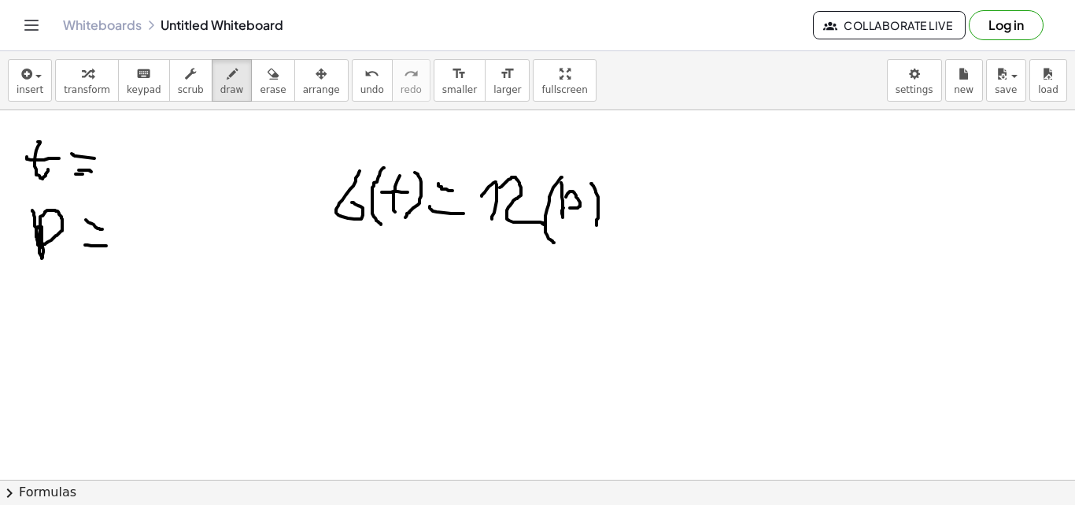
drag, startPoint x: 560, startPoint y: 209, endPoint x: 561, endPoint y: 230, distance: 20.5
drag, startPoint x: 574, startPoint y: 194, endPoint x: 558, endPoint y: 220, distance: 30.4
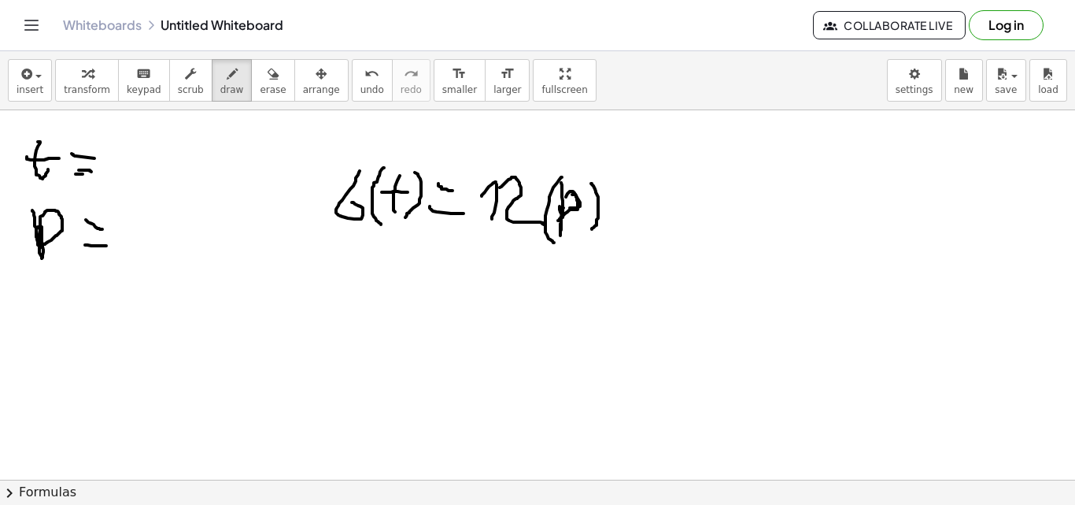
drag, startPoint x: 561, startPoint y: 223, endPoint x: 561, endPoint y: 238, distance: 15.0
drag, startPoint x: 635, startPoint y: 187, endPoint x: 655, endPoint y: 191, distance: 20.1
drag, startPoint x: 627, startPoint y: 217, endPoint x: 651, endPoint y: 212, distance: 25.0
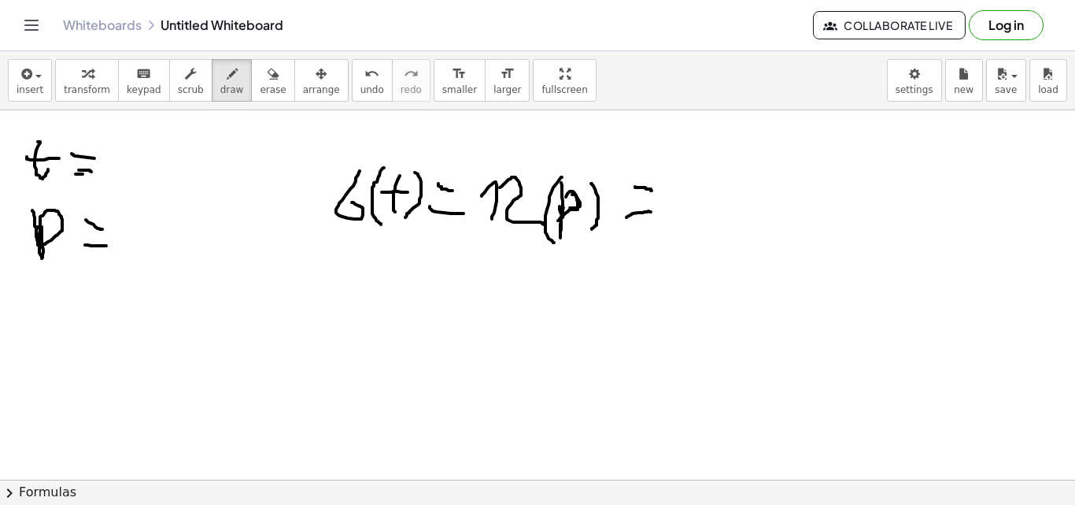
drag, startPoint x: 691, startPoint y: 184, endPoint x: 686, endPoint y: 217, distance: 33.5
drag, startPoint x: 715, startPoint y: 240, endPoint x: 701, endPoint y: 243, distance: 13.7
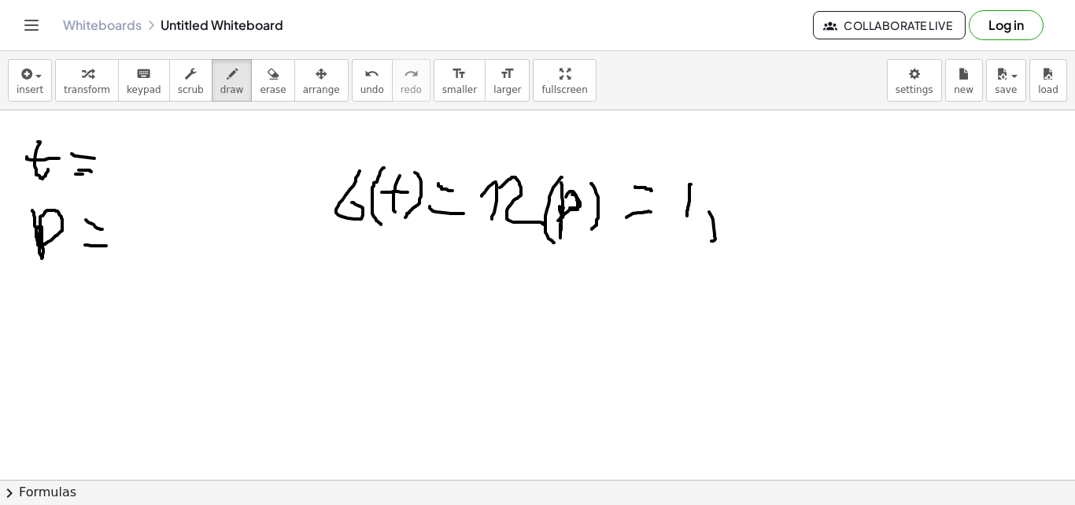
drag, startPoint x: 735, startPoint y: 223, endPoint x: 753, endPoint y: 179, distance: 47.4
drag, startPoint x: 768, startPoint y: 188, endPoint x: 773, endPoint y: 234, distance: 46.0
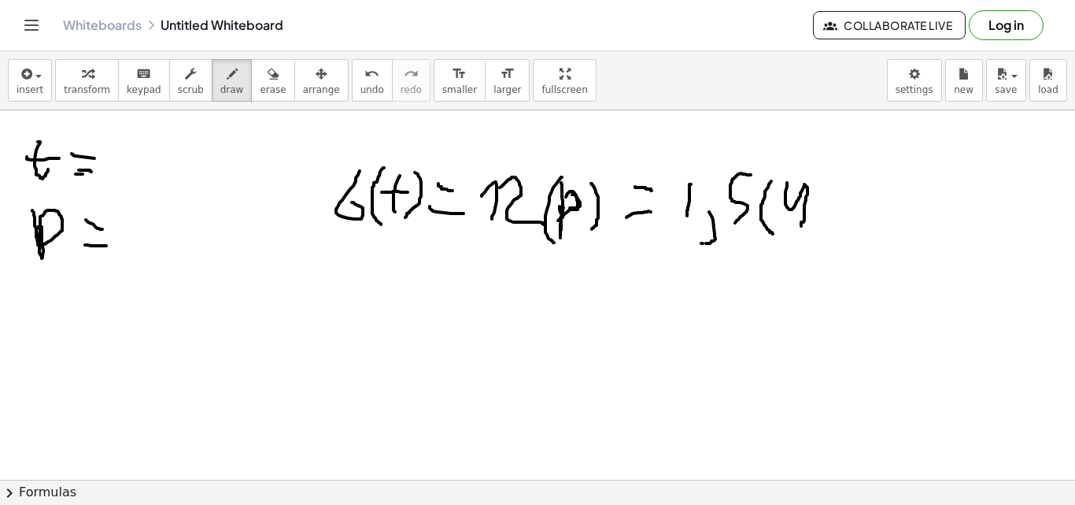
drag, startPoint x: 787, startPoint y: 183, endPoint x: 801, endPoint y: 228, distance: 47.1
drag, startPoint x: 831, startPoint y: 217, endPoint x: 827, endPoint y: 235, distance: 18.5
drag, startPoint x: 827, startPoint y: 235, endPoint x: 827, endPoint y: 180, distance: 54.3
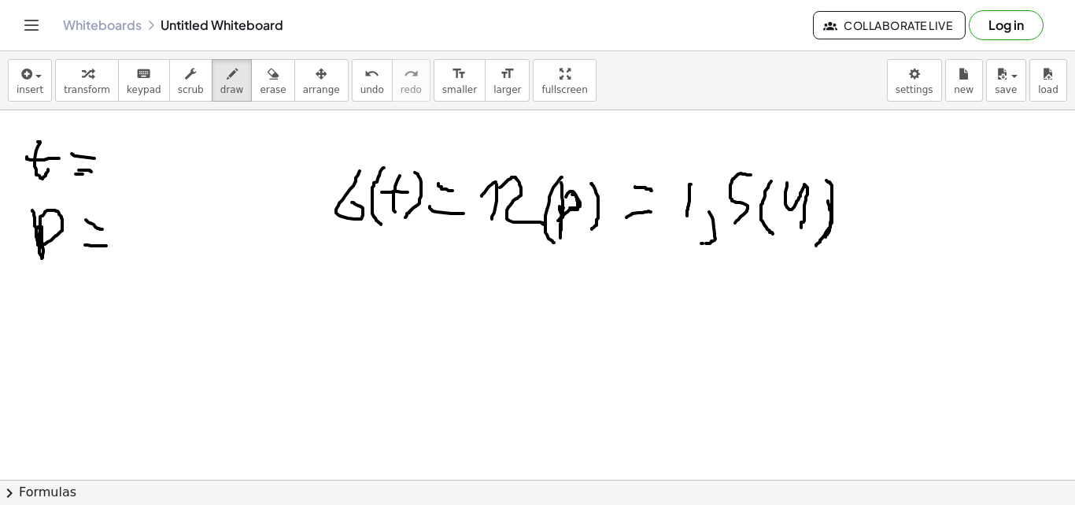
drag, startPoint x: 580, startPoint y: 305, endPoint x: 608, endPoint y: 306, distance: 27.6
click at [609, 306] on div at bounding box center [537, 479] width 1075 height 738
drag, startPoint x: 567, startPoint y: 326, endPoint x: 614, endPoint y: 325, distance: 47.2
click at [614, 325] on div at bounding box center [537, 479] width 1075 height 738
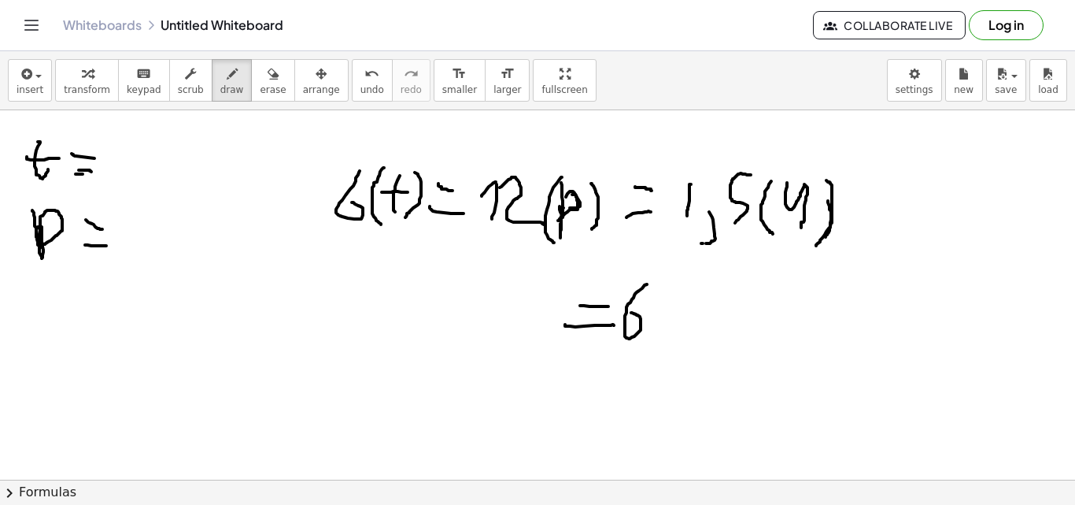
drag, startPoint x: 647, startPoint y: 284, endPoint x: 629, endPoint y: 312, distance: 33.0
click at [629, 312] on div at bounding box center [537, 479] width 1075 height 738
drag, startPoint x: 481, startPoint y: 290, endPoint x: 437, endPoint y: 322, distance: 54.6
click at [437, 322] on div at bounding box center [537, 479] width 1075 height 738
drag, startPoint x: 491, startPoint y: 308, endPoint x: 520, endPoint y: 340, distance: 43.5
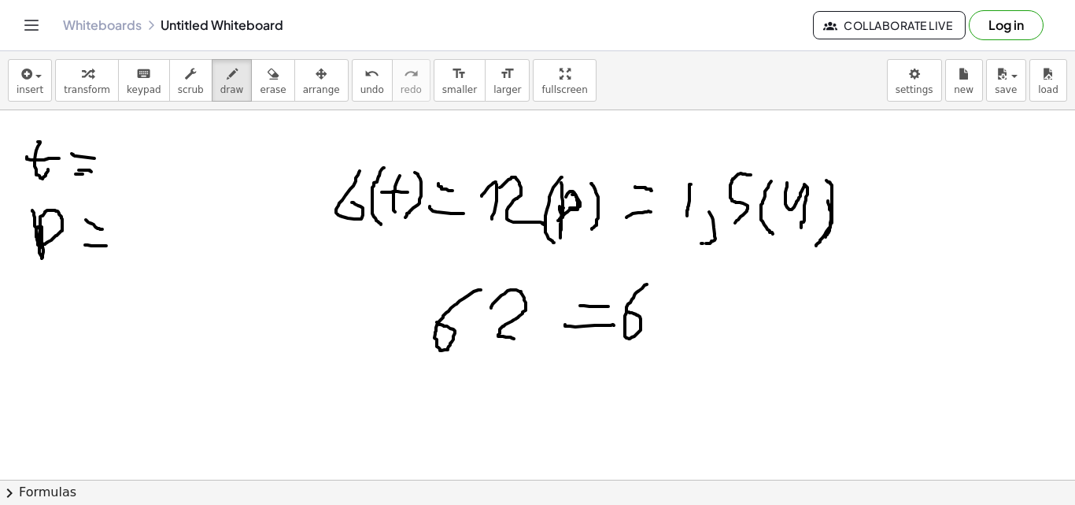
click at [520, 340] on div at bounding box center [537, 479] width 1075 height 738
click at [361, 84] on span "undo" at bounding box center [373, 89] width 24 height 11
drag, startPoint x: 609, startPoint y: 353, endPoint x: 651, endPoint y: 358, distance: 42.8
click at [651, 358] on div at bounding box center [537, 479] width 1075 height 738
click at [365, 82] on icon "undo" at bounding box center [372, 74] width 15 height 19
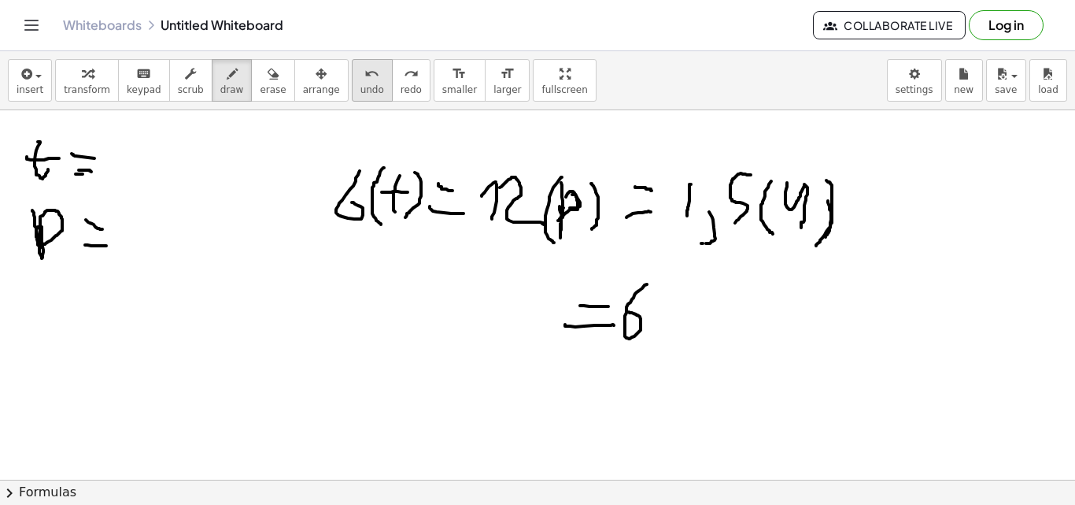
click at [365, 82] on icon "undo" at bounding box center [372, 74] width 15 height 19
drag, startPoint x: 541, startPoint y: 288, endPoint x: 531, endPoint y: 335, distance: 48.3
click at [538, 335] on div at bounding box center [537, 479] width 1075 height 738
drag, startPoint x: 528, startPoint y: 296, endPoint x: 555, endPoint y: 298, distance: 26.8
click at [555, 298] on div at bounding box center [537, 479] width 1075 height 738
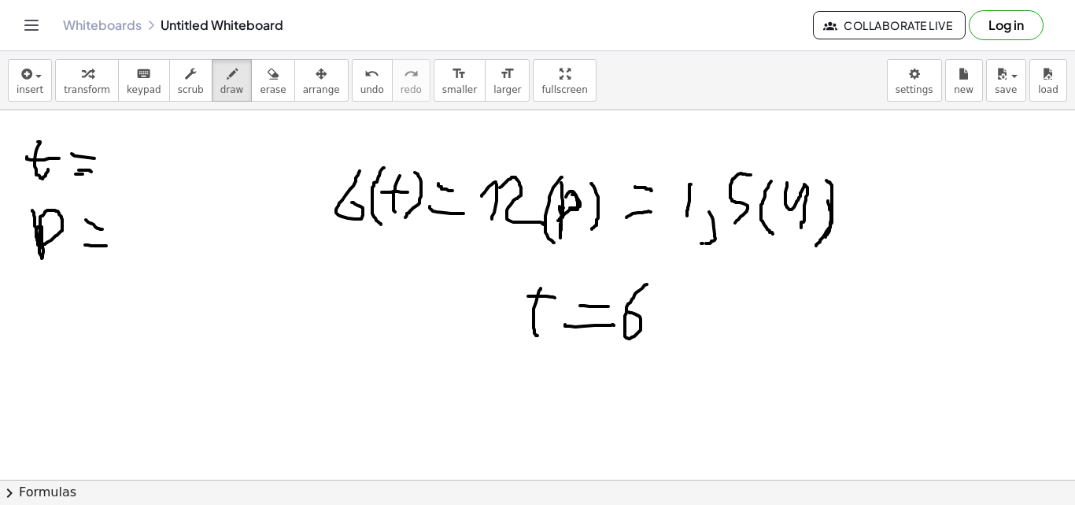
click at [594, 366] on div at bounding box center [537, 479] width 1075 height 738
drag, startPoint x: 586, startPoint y: 386, endPoint x: 596, endPoint y: 385, distance: 10.3
click at [596, 385] on div at bounding box center [537, 479] width 1075 height 738
drag, startPoint x: 535, startPoint y: 364, endPoint x: 543, endPoint y: 398, distance: 35.5
click at [543, 398] on div at bounding box center [537, 479] width 1075 height 738
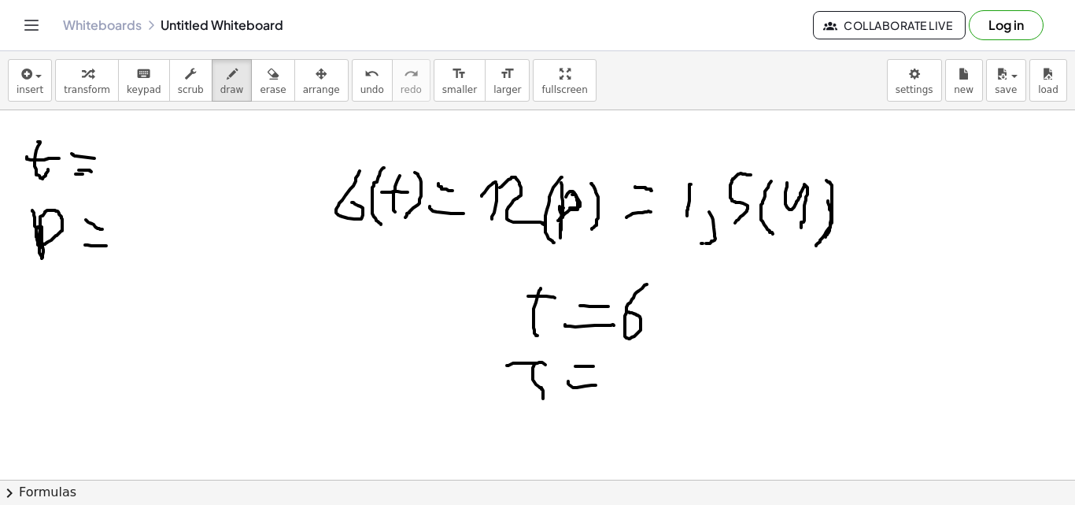
drag, startPoint x: 509, startPoint y: 365, endPoint x: 557, endPoint y: 370, distance: 49.0
click at [557, 370] on div at bounding box center [537, 479] width 1075 height 738
drag, startPoint x: 531, startPoint y: 368, endPoint x: 537, endPoint y: 395, distance: 28.1
click at [537, 395] on div at bounding box center [537, 479] width 1075 height 738
drag, startPoint x: 634, startPoint y: 362, endPoint x: 627, endPoint y: 394, distance: 32.9
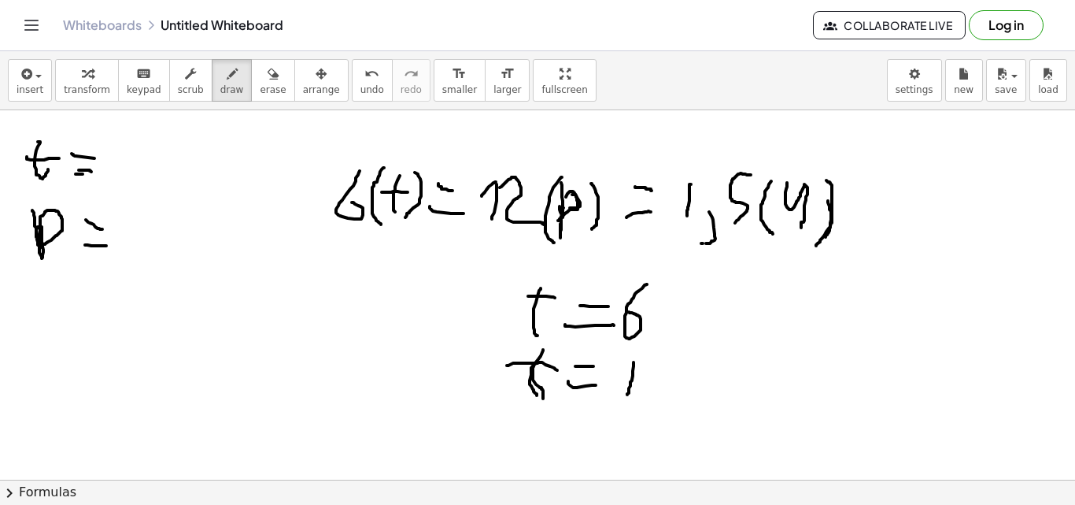
click at [627, 394] on div at bounding box center [537, 479] width 1075 height 738
drag, startPoint x: 629, startPoint y: 354, endPoint x: 614, endPoint y: 372, distance: 23.5
click at [614, 372] on div at bounding box center [537, 479] width 1075 height 738
drag, startPoint x: 145, startPoint y: 144, endPoint x: 131, endPoint y: 182, distance: 40.4
click at [131, 182] on div at bounding box center [537, 479] width 1075 height 738
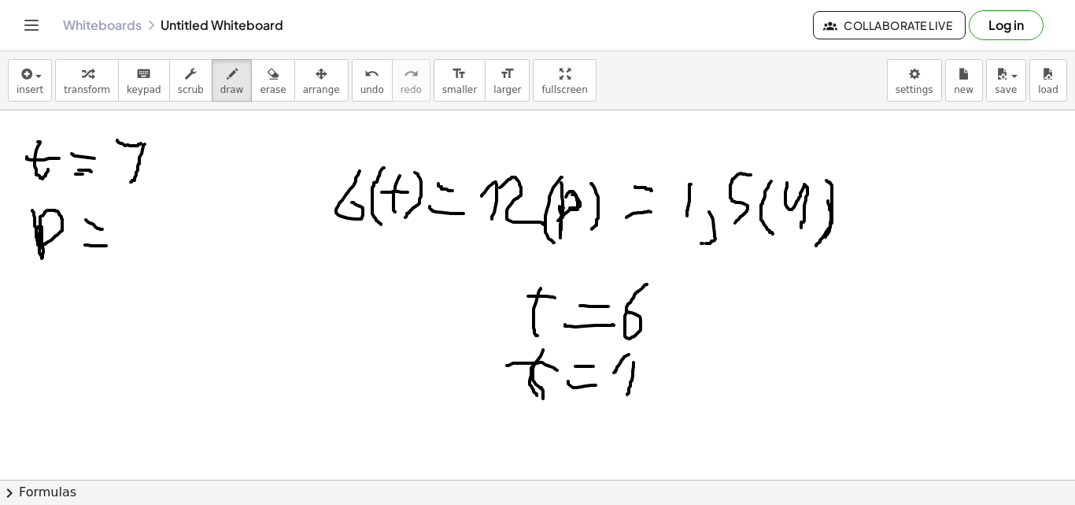
drag, startPoint x: 117, startPoint y: 140, endPoint x: 141, endPoint y: 143, distance: 23.8
click at [141, 143] on div at bounding box center [537, 479] width 1075 height 738
drag, startPoint x: 117, startPoint y: 143, endPoint x: 136, endPoint y: 146, distance: 19.2
click at [136, 146] on div at bounding box center [537, 479] width 1075 height 738
drag, startPoint x: 116, startPoint y: 186, endPoint x: 159, endPoint y: 190, distance: 43.5
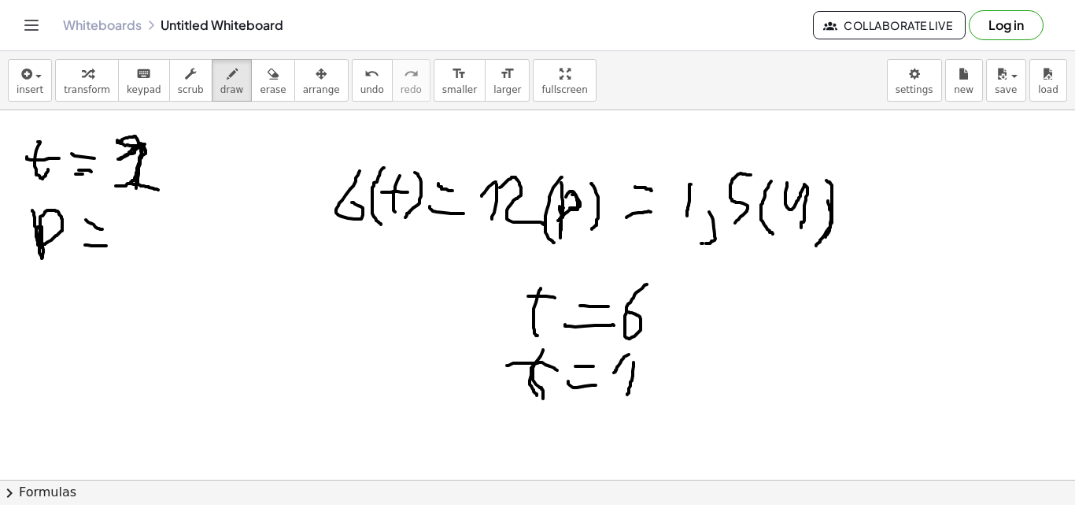
click at [159, 190] on div at bounding box center [537, 479] width 1075 height 738
click at [268, 77] on icon "button" at bounding box center [273, 74] width 11 height 19
click at [299, 215] on div at bounding box center [537, 479] width 1075 height 738
drag, startPoint x: 476, startPoint y: 346, endPoint x: 452, endPoint y: 358, distance: 27.5
click at [457, 364] on div at bounding box center [537, 479] width 1075 height 738
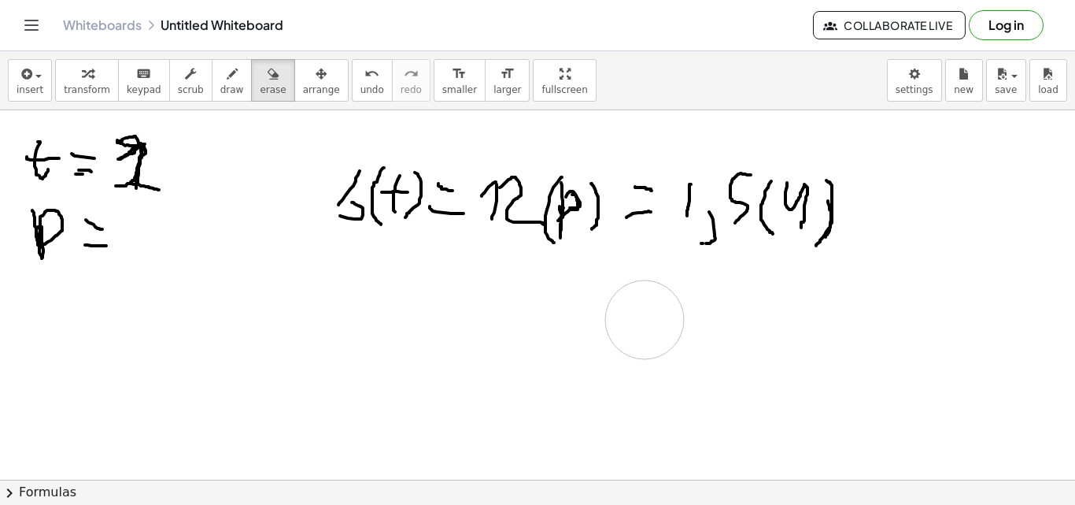
drag, startPoint x: 462, startPoint y: 346, endPoint x: 657, endPoint y: 318, distance: 196.5
click at [657, 318] on div at bounding box center [537, 479] width 1075 height 738
click at [220, 67] on div "button" at bounding box center [232, 73] width 24 height 19
drag, startPoint x: 559, startPoint y: 306, endPoint x: 582, endPoint y: 309, distance: 23.0
click at [581, 309] on div at bounding box center [537, 479] width 1075 height 738
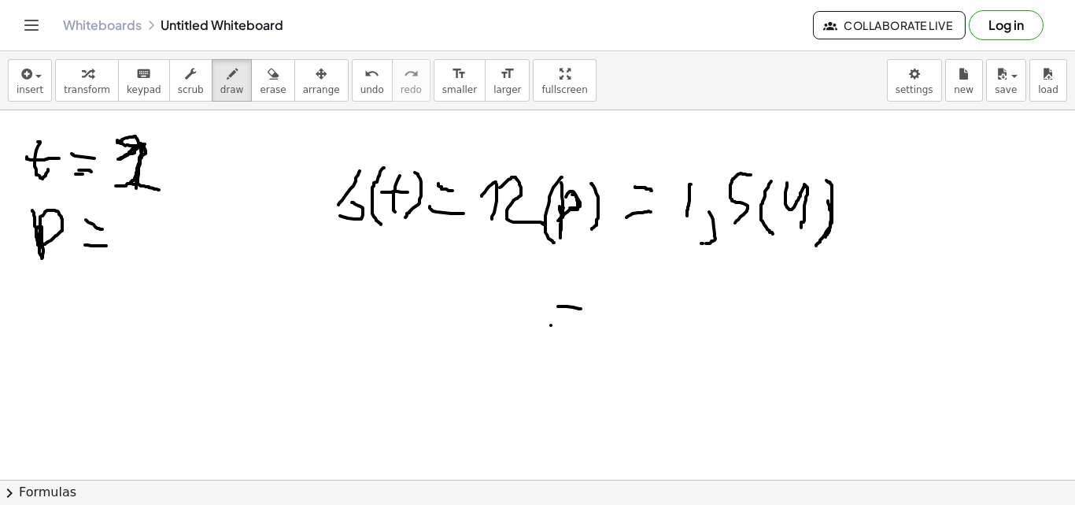
drag, startPoint x: 551, startPoint y: 325, endPoint x: 591, endPoint y: 326, distance: 40.2
click at [591, 326] on div at bounding box center [537, 479] width 1075 height 738
drag, startPoint x: 607, startPoint y: 291, endPoint x: 600, endPoint y: 323, distance: 33.0
click at [600, 323] on div at bounding box center [537, 479] width 1075 height 738
drag, startPoint x: 488, startPoint y: 291, endPoint x: 489, endPoint y: 316, distance: 26.0
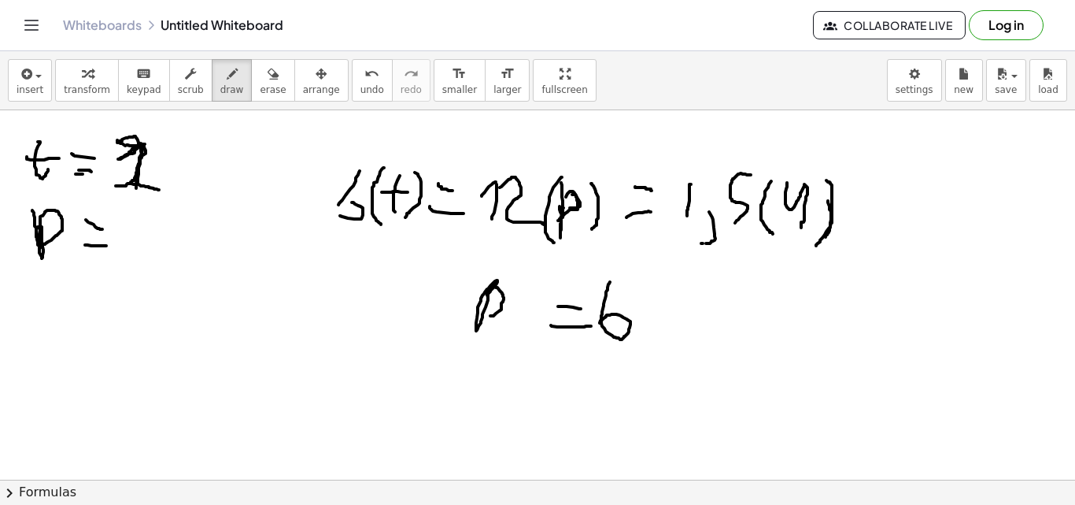
click at [489, 316] on div at bounding box center [537, 479] width 1075 height 738
drag, startPoint x: 583, startPoint y: 343, endPoint x: 675, endPoint y: 352, distance: 93.3
click at [675, 352] on div at bounding box center [537, 479] width 1075 height 738
drag, startPoint x: 615, startPoint y: 373, endPoint x: 607, endPoint y: 391, distance: 19.7
click at [607, 391] on div at bounding box center [537, 479] width 1075 height 738
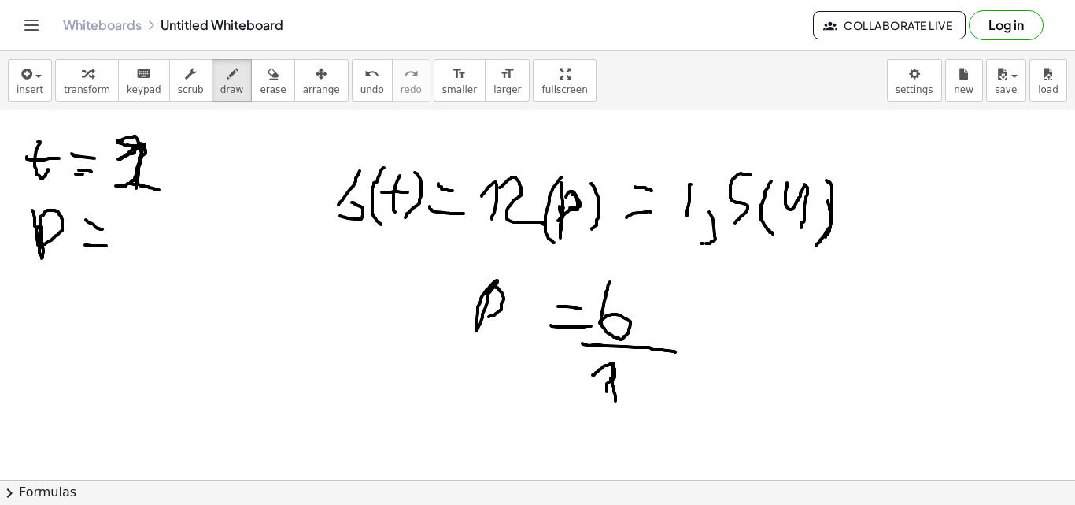
drag, startPoint x: 616, startPoint y: 401, endPoint x: 591, endPoint y: 377, distance: 34.0
click at [591, 377] on div at bounding box center [537, 479] width 1075 height 738
drag, startPoint x: 638, startPoint y: 372, endPoint x: 674, endPoint y: 413, distance: 55.3
click at [674, 413] on div at bounding box center [537, 479] width 1075 height 738
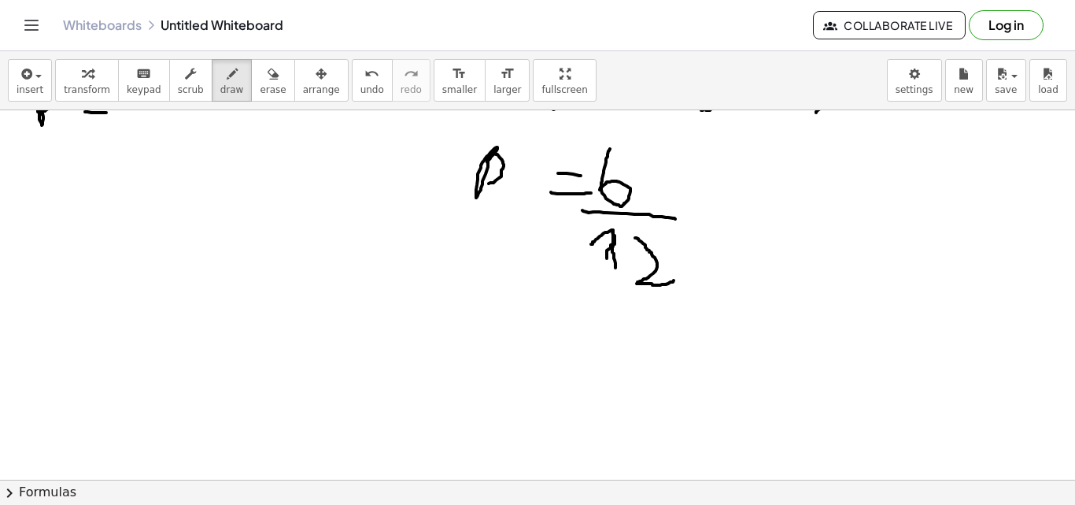
scroll to position [157, 0]
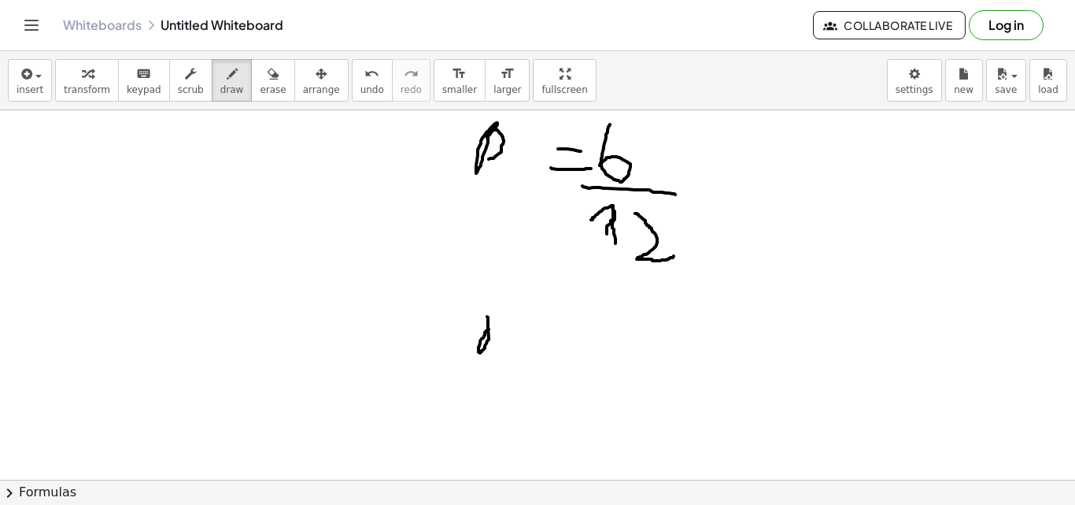
drag, startPoint x: 487, startPoint y: 316, endPoint x: 498, endPoint y: 319, distance: 11.3
click at [497, 320] on div at bounding box center [537, 322] width 1075 height 738
click at [510, 313] on div at bounding box center [537, 322] width 1075 height 738
drag, startPoint x: 488, startPoint y: 333, endPoint x: 499, endPoint y: 355, distance: 24.6
click at [499, 355] on div at bounding box center [537, 322] width 1075 height 738
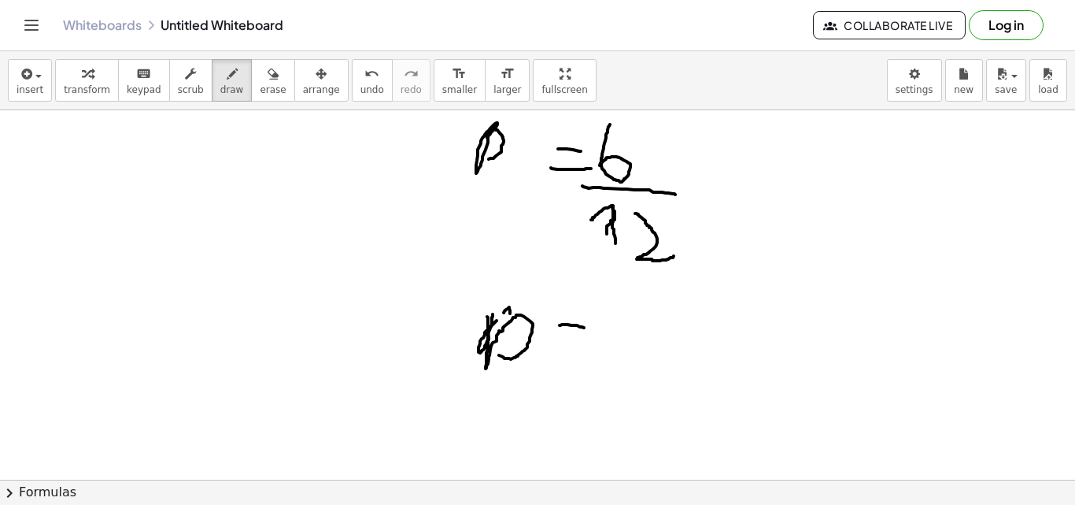
drag, startPoint x: 560, startPoint y: 325, endPoint x: 598, endPoint y: 332, distance: 38.4
click at [592, 331] on div at bounding box center [537, 322] width 1075 height 738
drag, startPoint x: 555, startPoint y: 347, endPoint x: 498, endPoint y: 402, distance: 78.5
click at [605, 351] on div at bounding box center [537, 322] width 1075 height 738
click at [636, 314] on div at bounding box center [537, 322] width 1075 height 738
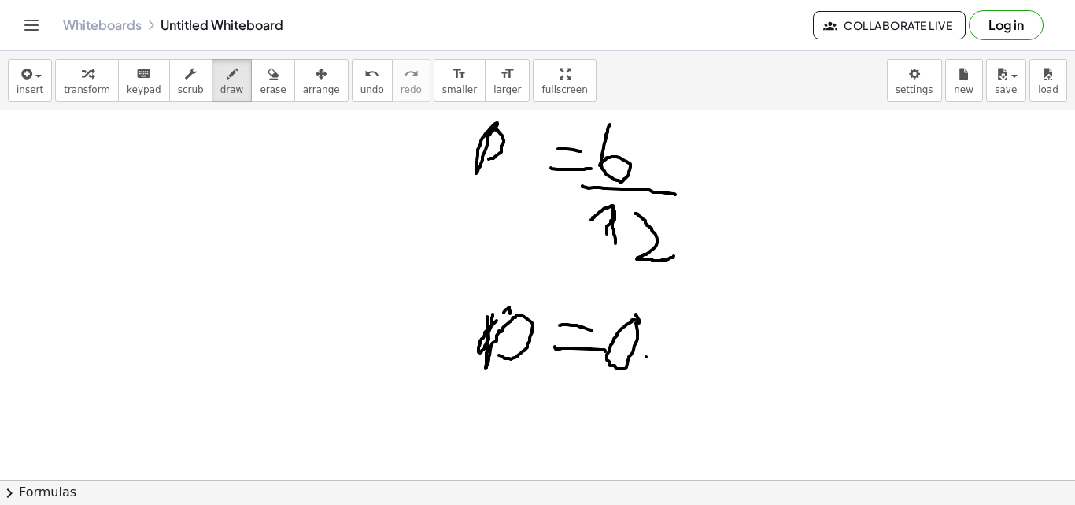
click at [646, 357] on div at bounding box center [537, 322] width 1075 height 738
drag, startPoint x: 661, startPoint y: 362, endPoint x: 687, endPoint y: 309, distance: 58.5
click at [687, 309] on div at bounding box center [537, 322] width 1075 height 738
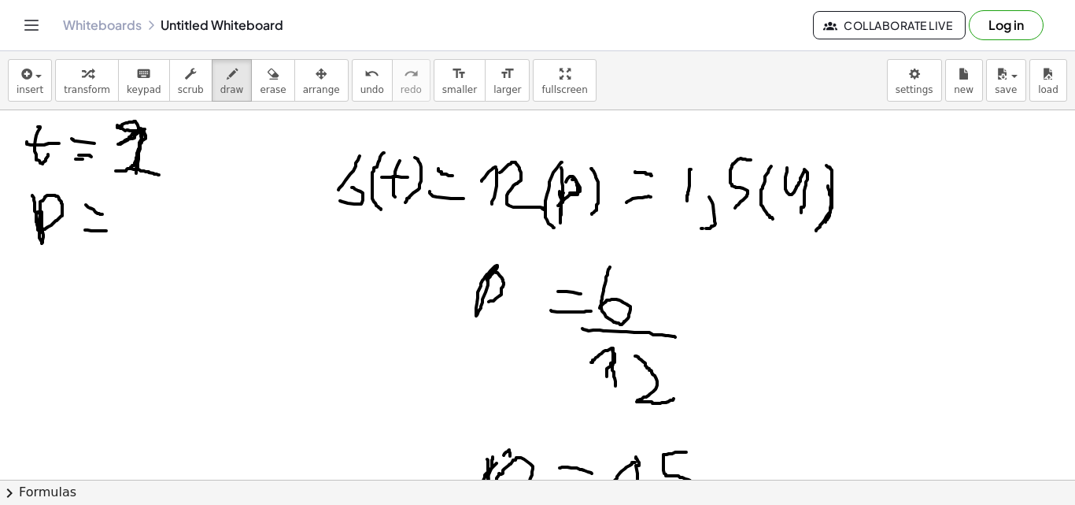
scroll to position [0, 0]
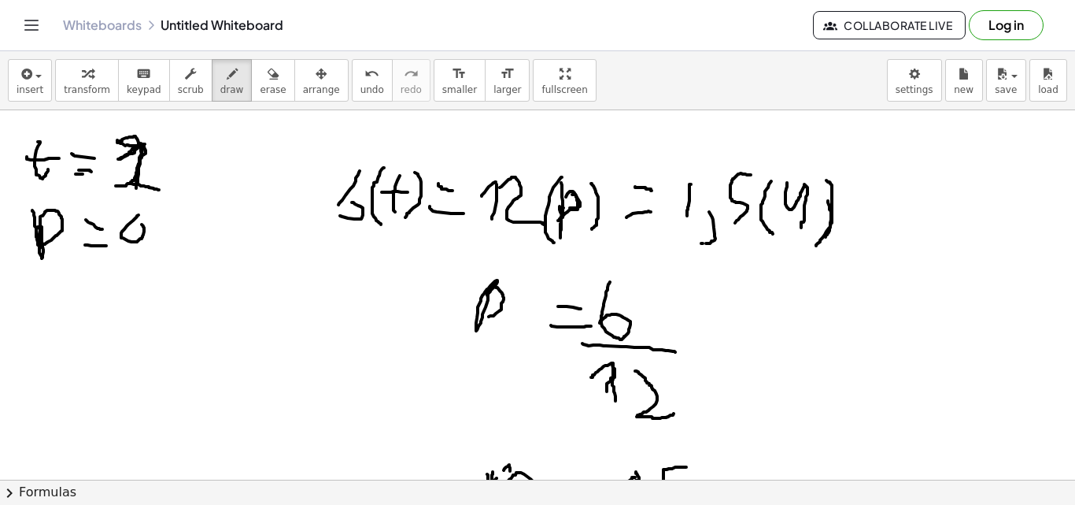
drag, startPoint x: 139, startPoint y: 215, endPoint x: 142, endPoint y: 224, distance: 10.0
click at [142, 224] on div at bounding box center [537, 479] width 1075 height 738
click at [167, 256] on div at bounding box center [537, 479] width 1075 height 738
click at [168, 252] on div at bounding box center [537, 479] width 1075 height 738
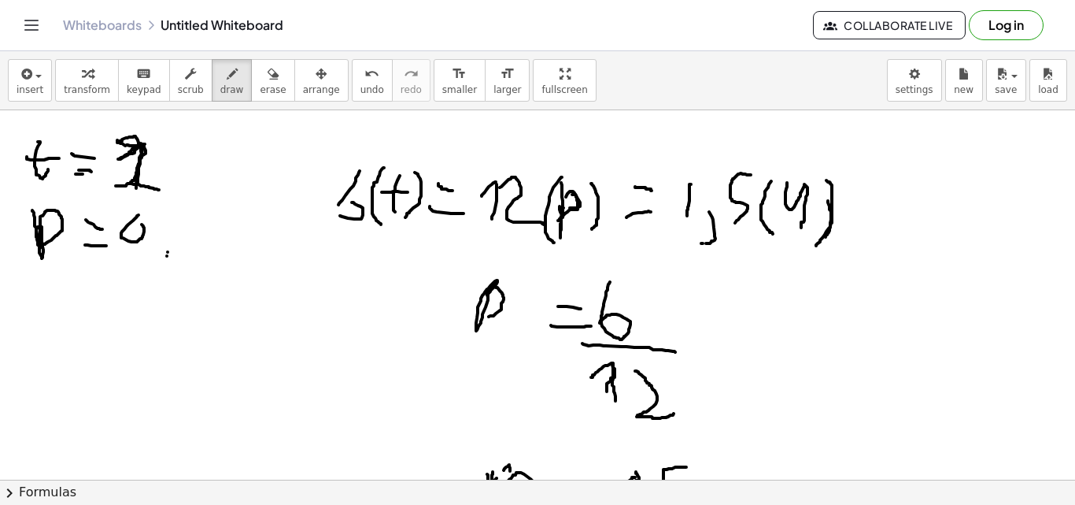
click at [161, 248] on div at bounding box center [537, 479] width 1075 height 738
click at [161, 245] on div at bounding box center [537, 479] width 1075 height 738
click at [162, 242] on div at bounding box center [537, 479] width 1075 height 738
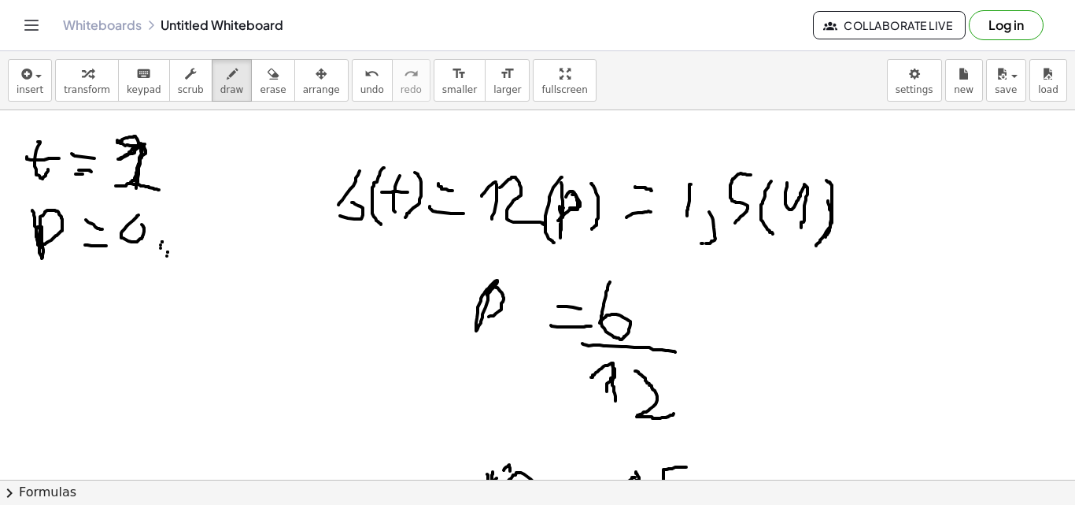
click at [162, 242] on div at bounding box center [537, 479] width 1075 height 738
drag, startPoint x: 172, startPoint y: 246, endPoint x: 205, endPoint y: 216, distance: 44.6
click at [205, 216] on div at bounding box center [537, 479] width 1075 height 738
click at [301, 271] on div at bounding box center [537, 479] width 1075 height 738
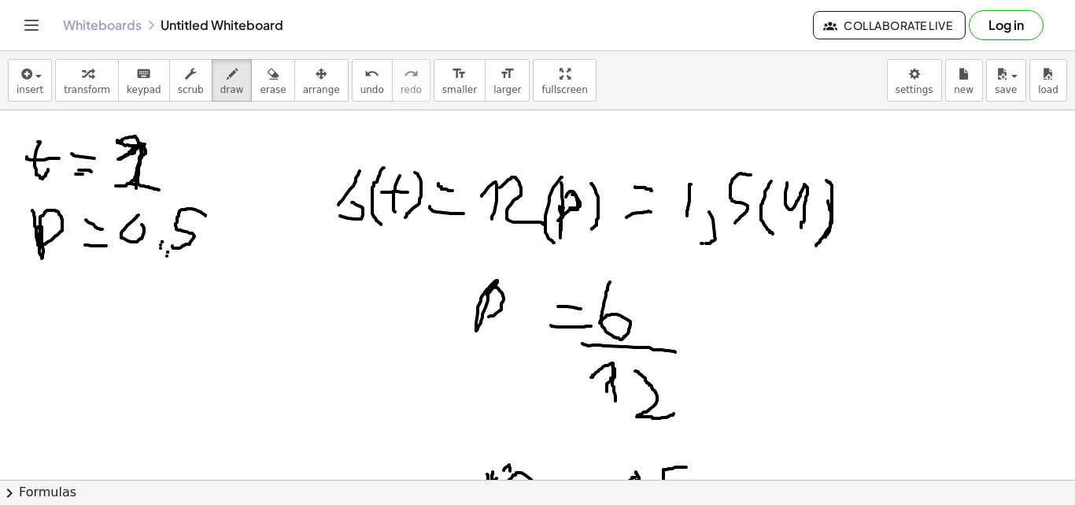
click at [301, 271] on div at bounding box center [537, 479] width 1075 height 738
